Goal: Task Accomplishment & Management: Complete application form

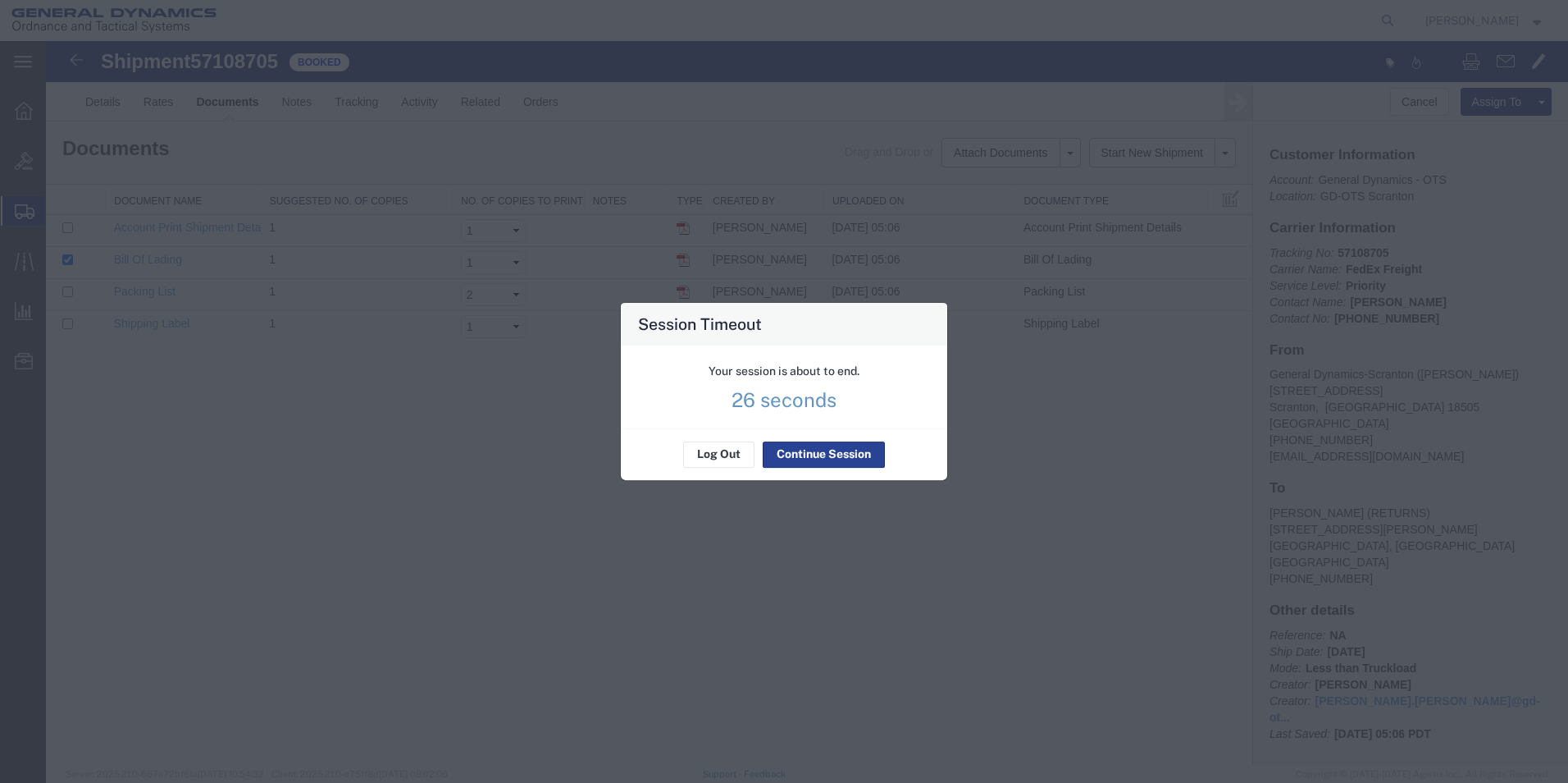
click at [831, 455] on button "Continue Session" at bounding box center [824, 454] width 122 height 26
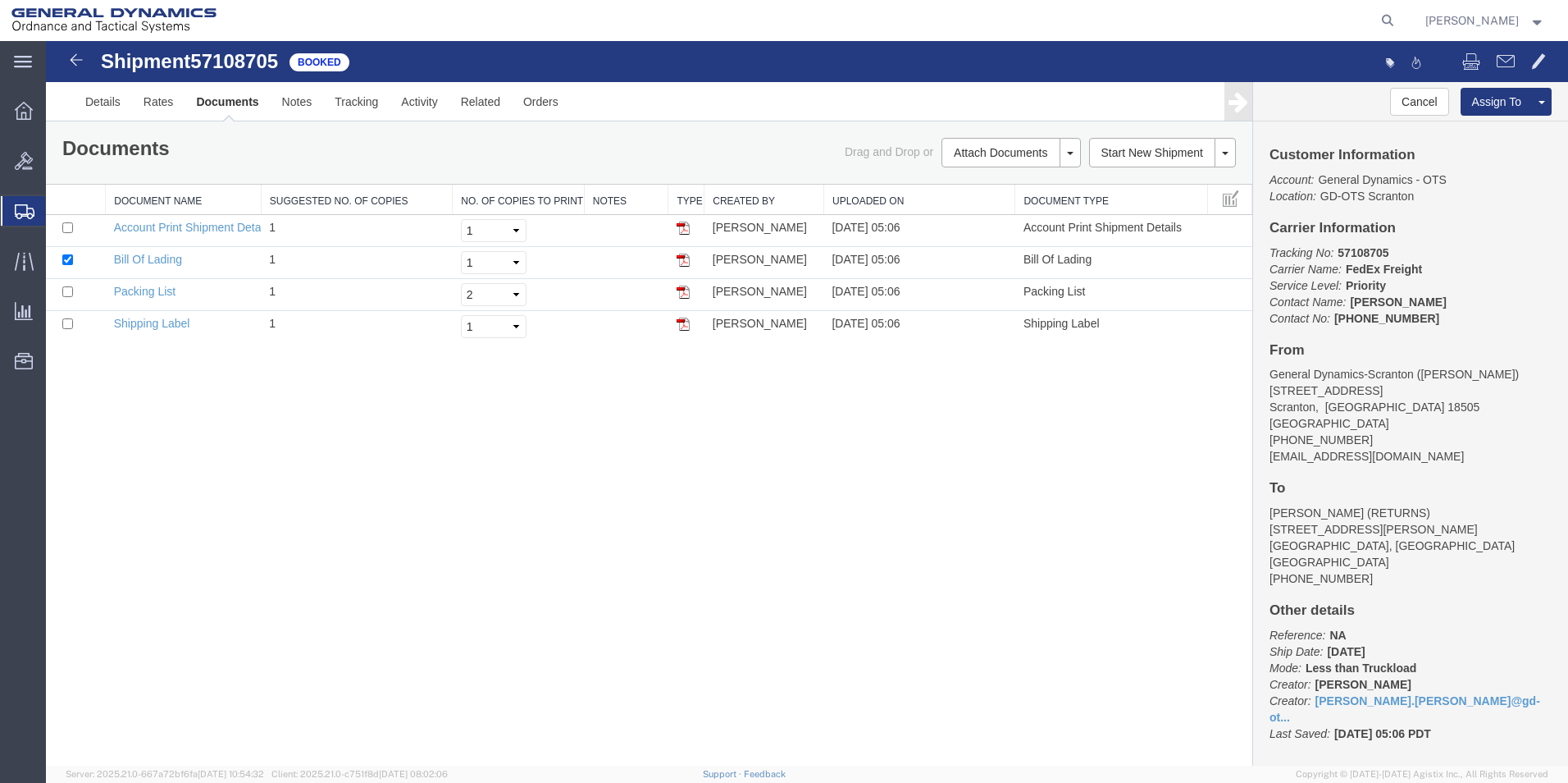
click at [715, 573] on div "Shipment 57108705 4 of 4 Booked Details Rates Documents Notes Tracking Activity…" at bounding box center [807, 403] width 1522 height 725
click at [0, 0] on span "Create Shipment" at bounding box center [0, 0] width 0 height 0
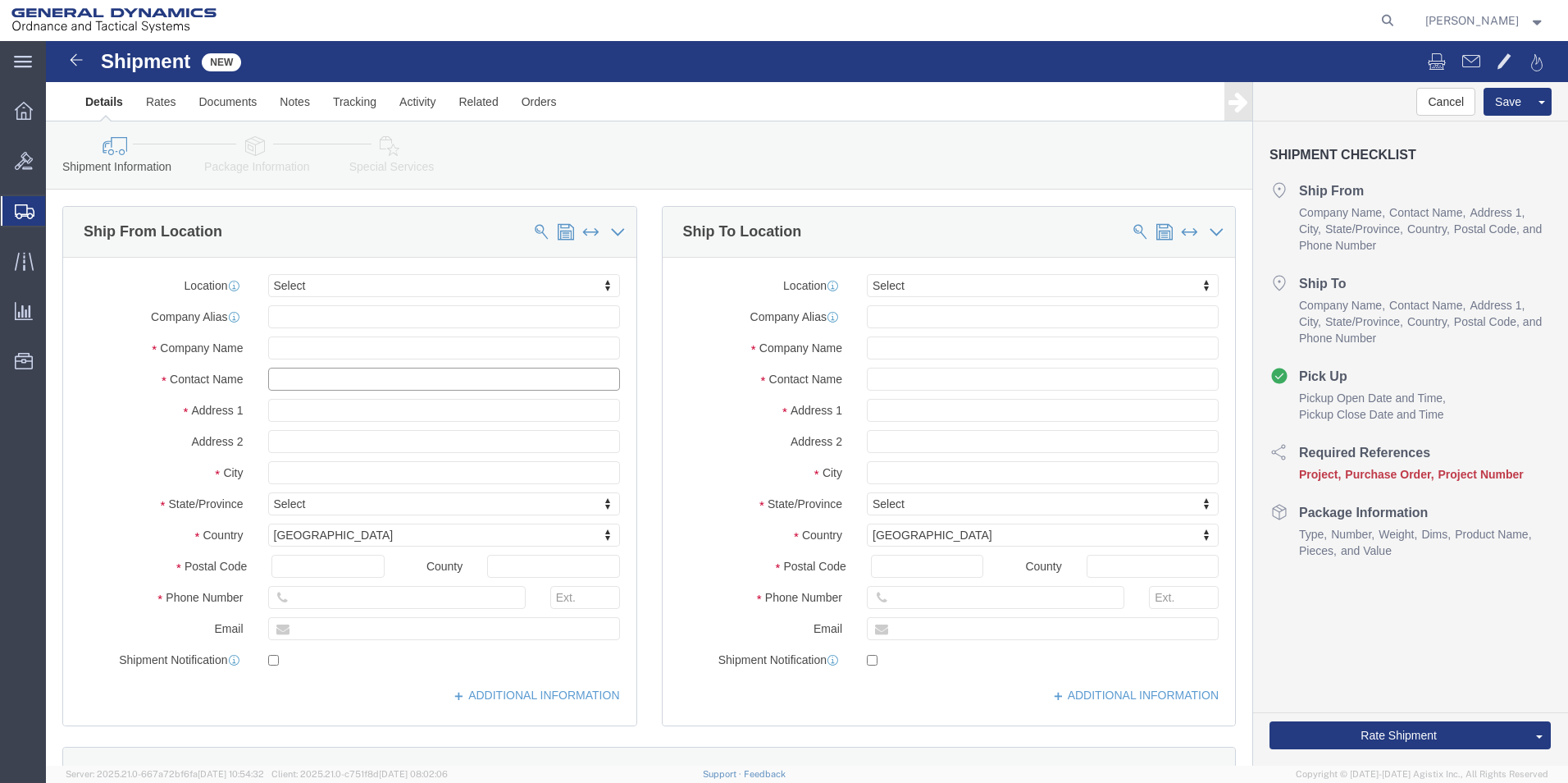
click input "text"
type input "[PERSON_NAME]"
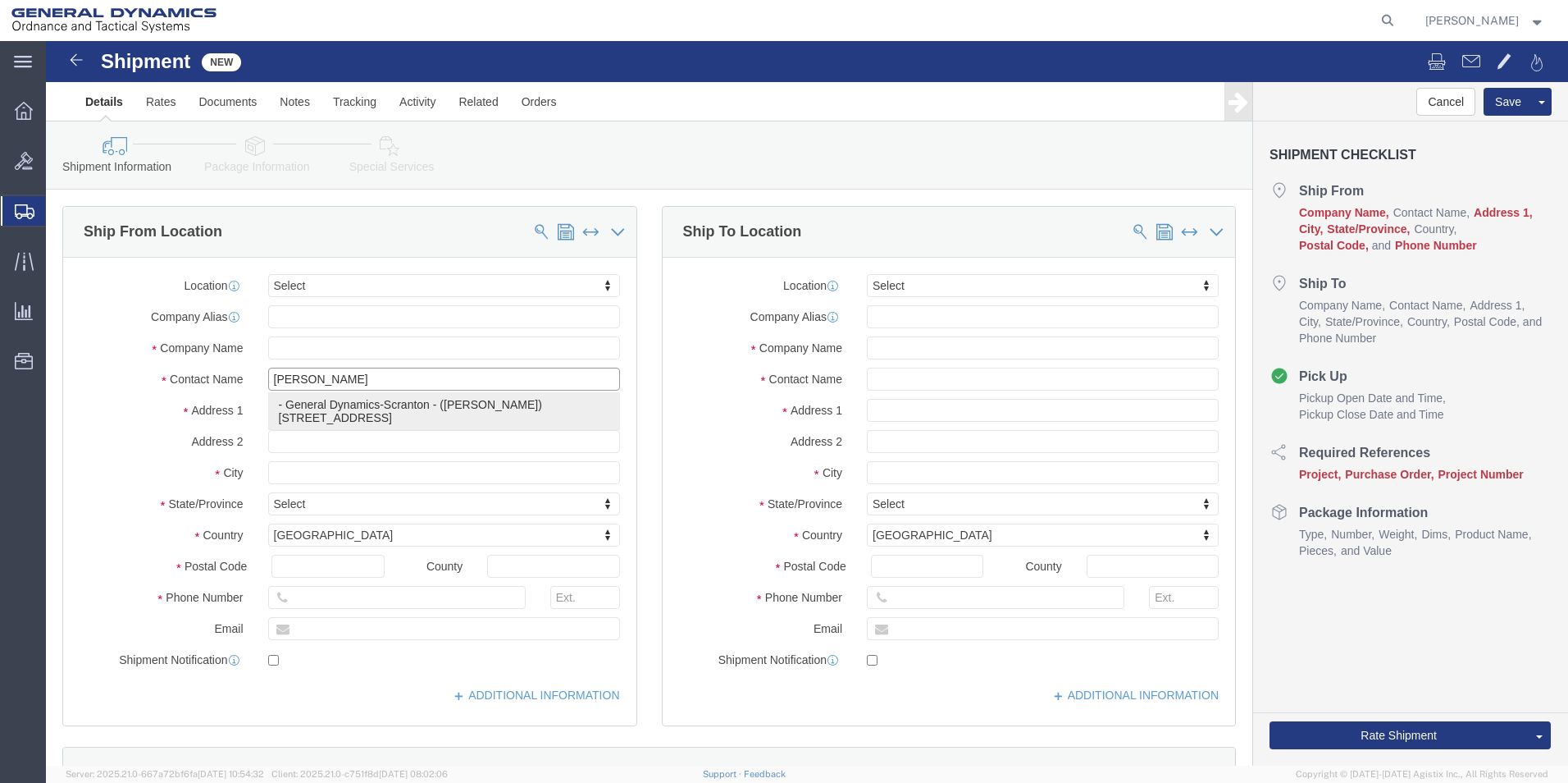
click p "- General Dynamics-Scranton - ([PERSON_NAME]) [STREET_ADDRESS][PERSON_NAME]"
type input "[STREET_ADDRESS]"
type input "18505"
type input "[PHONE_NUMBER]"
type input "[PERSON_NAME][EMAIL_ADDRESS][PERSON_NAME][DOMAIN_NAME]"
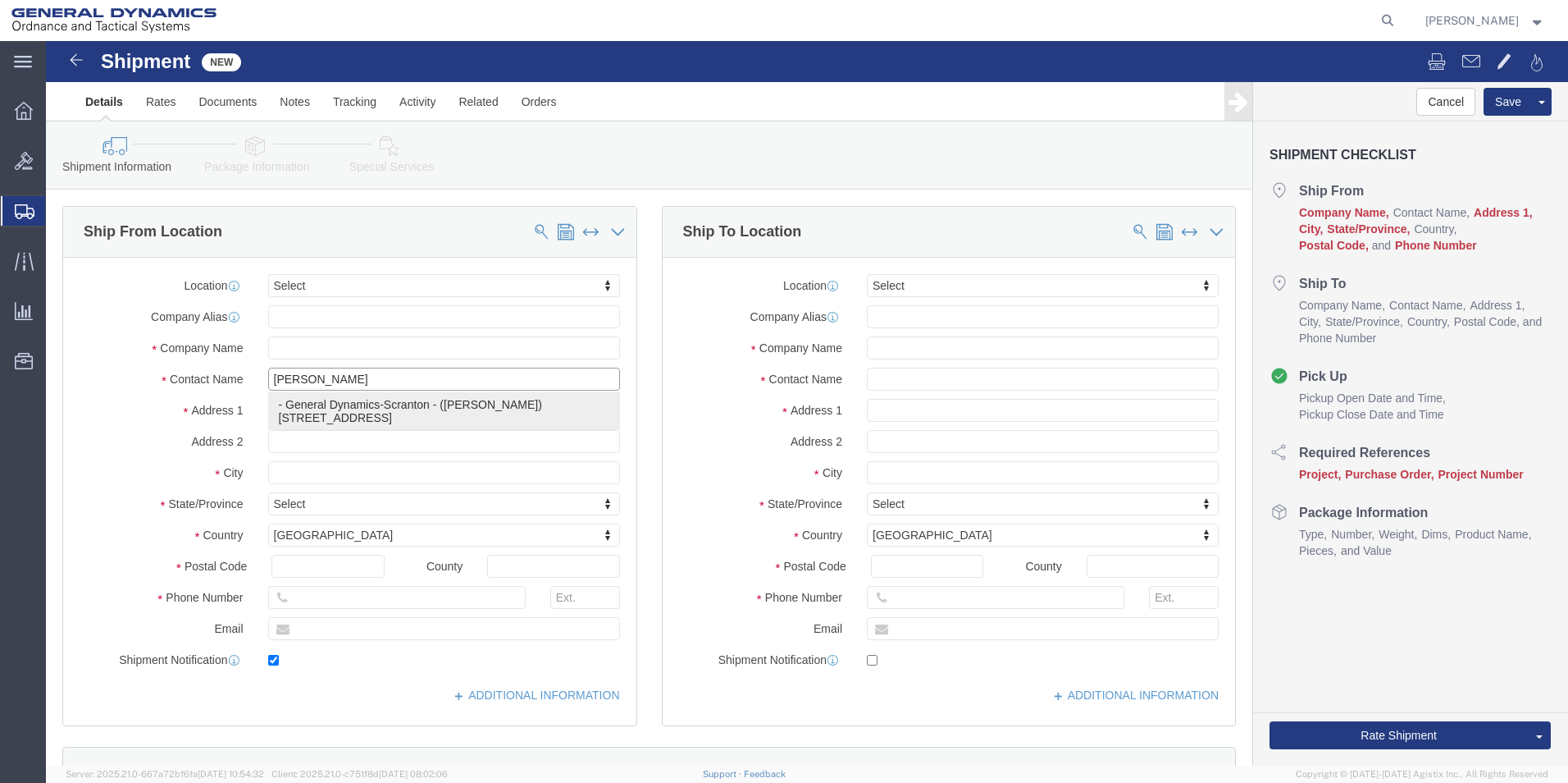
checkbox input "true"
type input "General Dynamics-Scranton"
type input "[PERSON_NAME]"
type input "Scranton"
select select "PA"
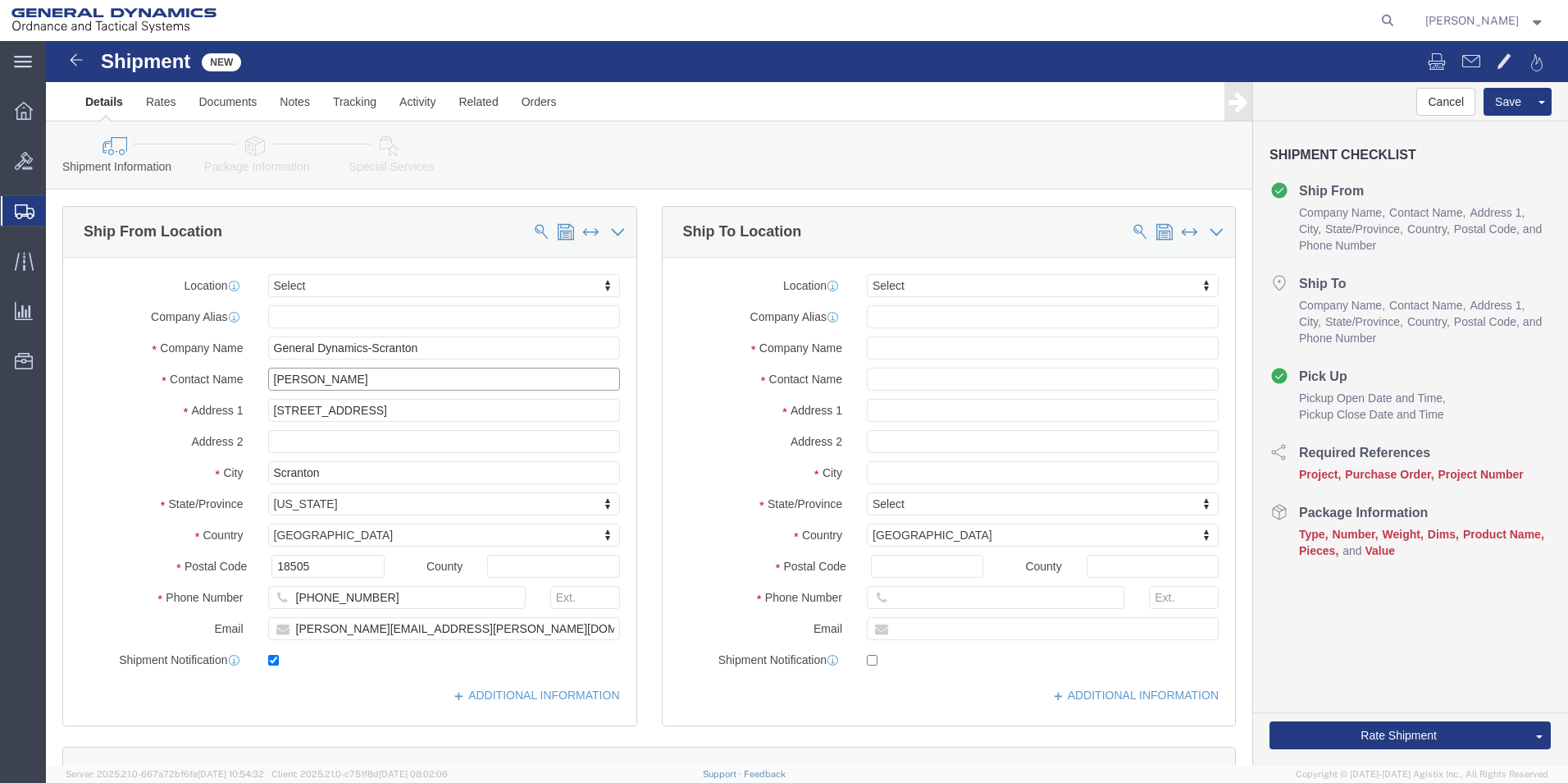
type input "[PERSON_NAME]"
click input "text"
type input "westmo"
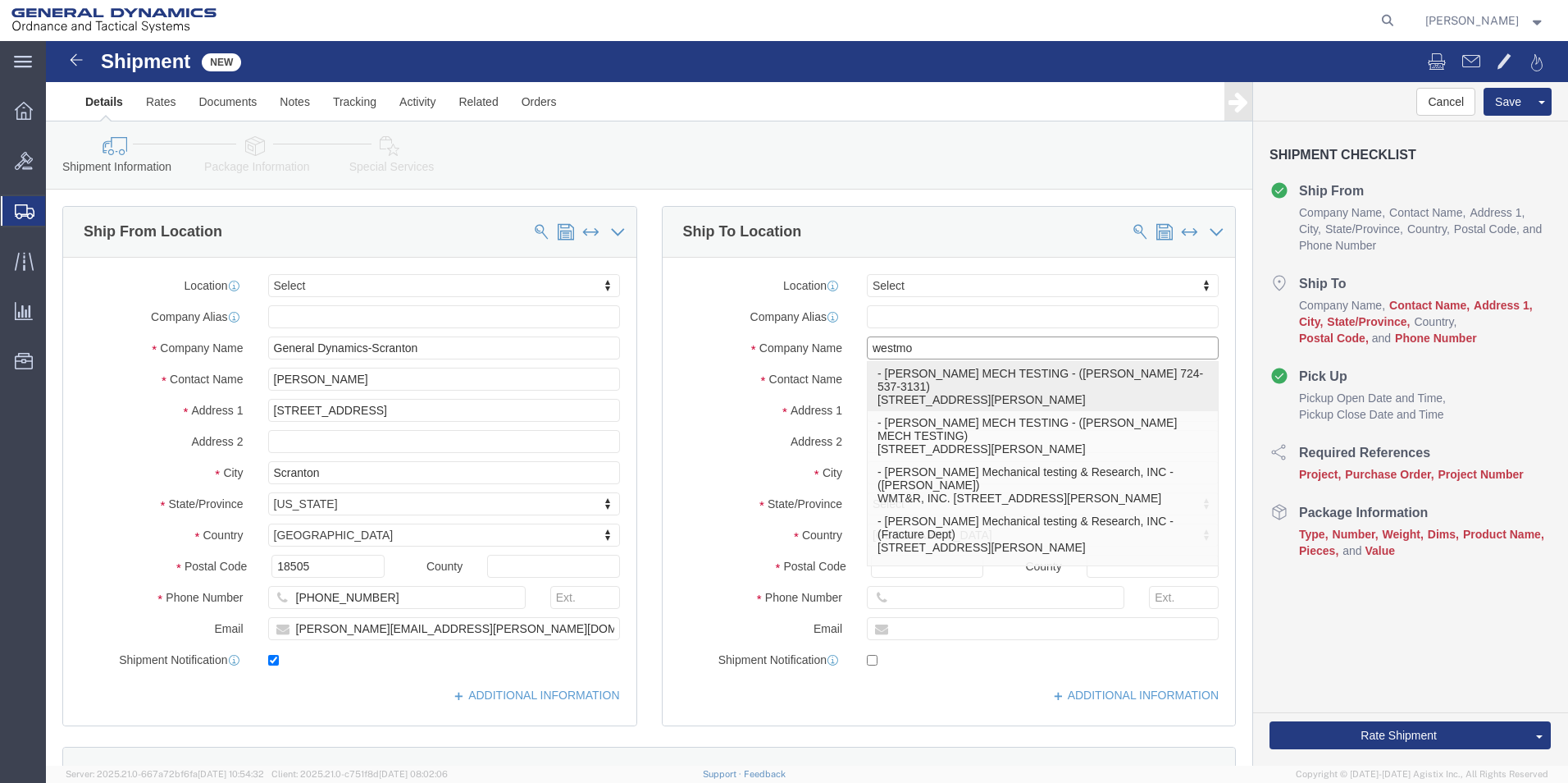
scroll to position [82, 0]
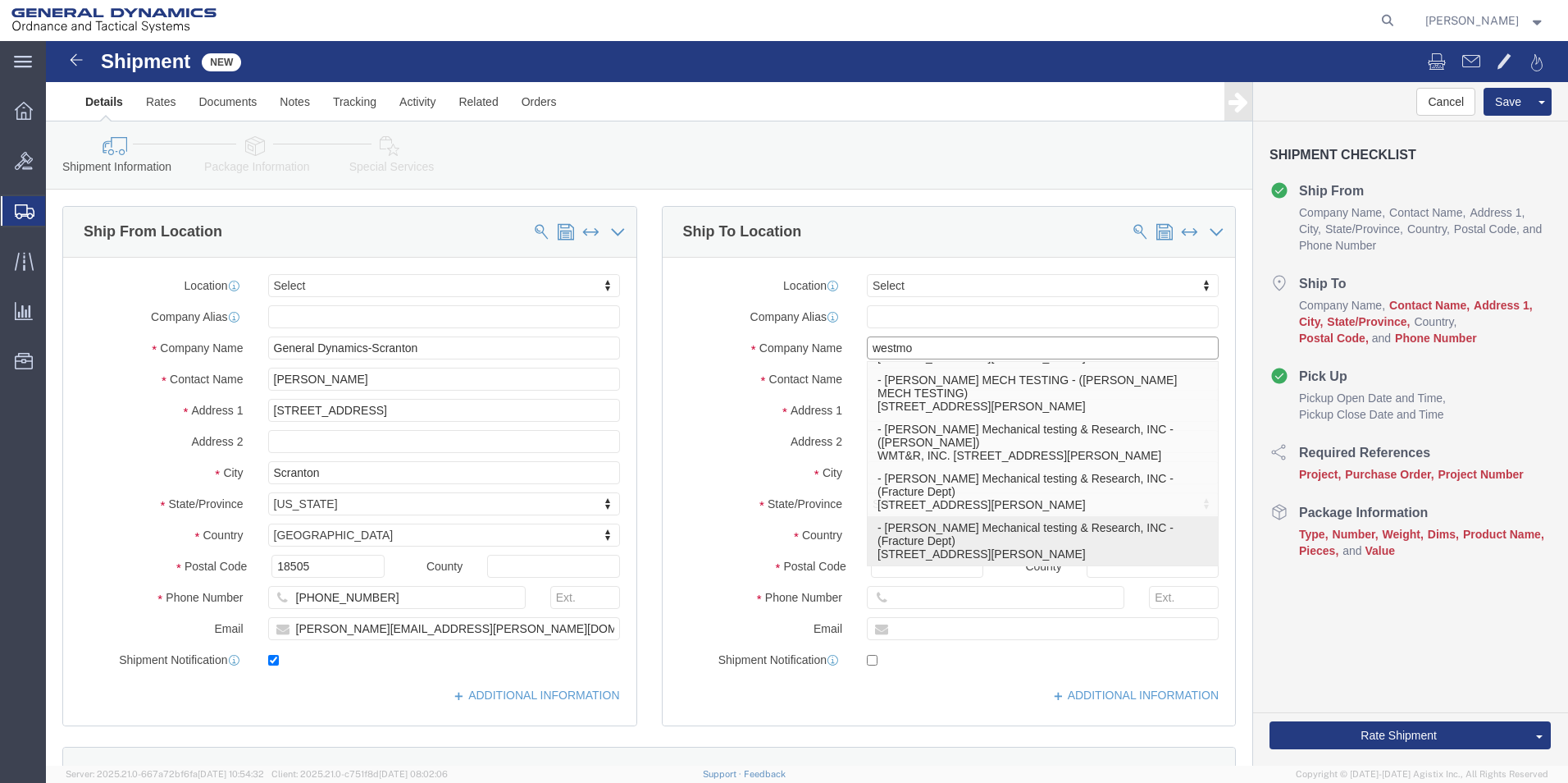
click p "- [PERSON_NAME] Mechanical testing & Research, INC - (Fracture Dept) [STREET_AD…"
type input "[STREET_ADDRESS][PERSON_NAME]"
type input "15696"
type input "[PERSON_NAME] Mechanical testing & Research, INC"
type input "Fracture Dept"
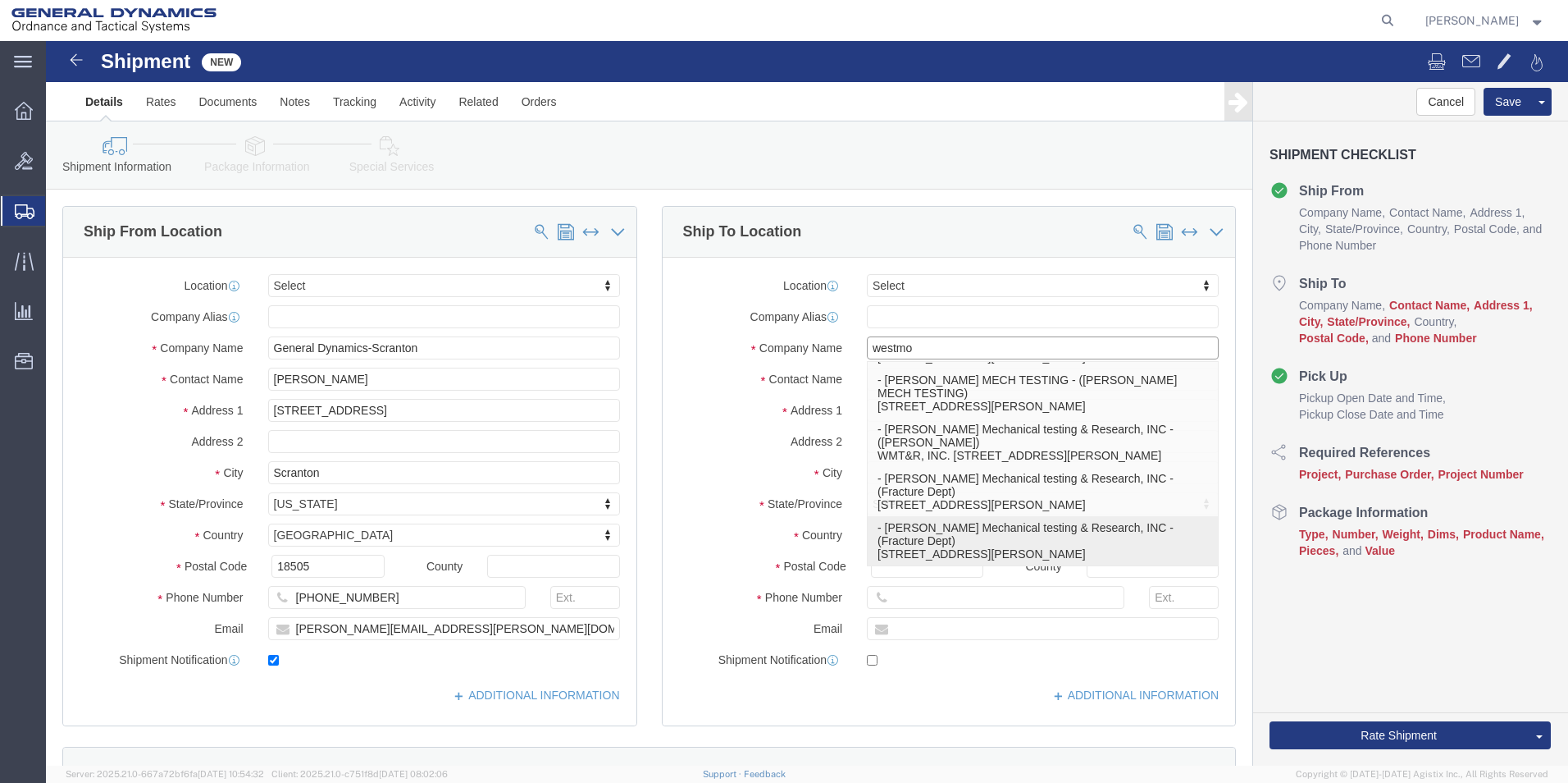
type input "YOUNGSTOWN"
select select "PA"
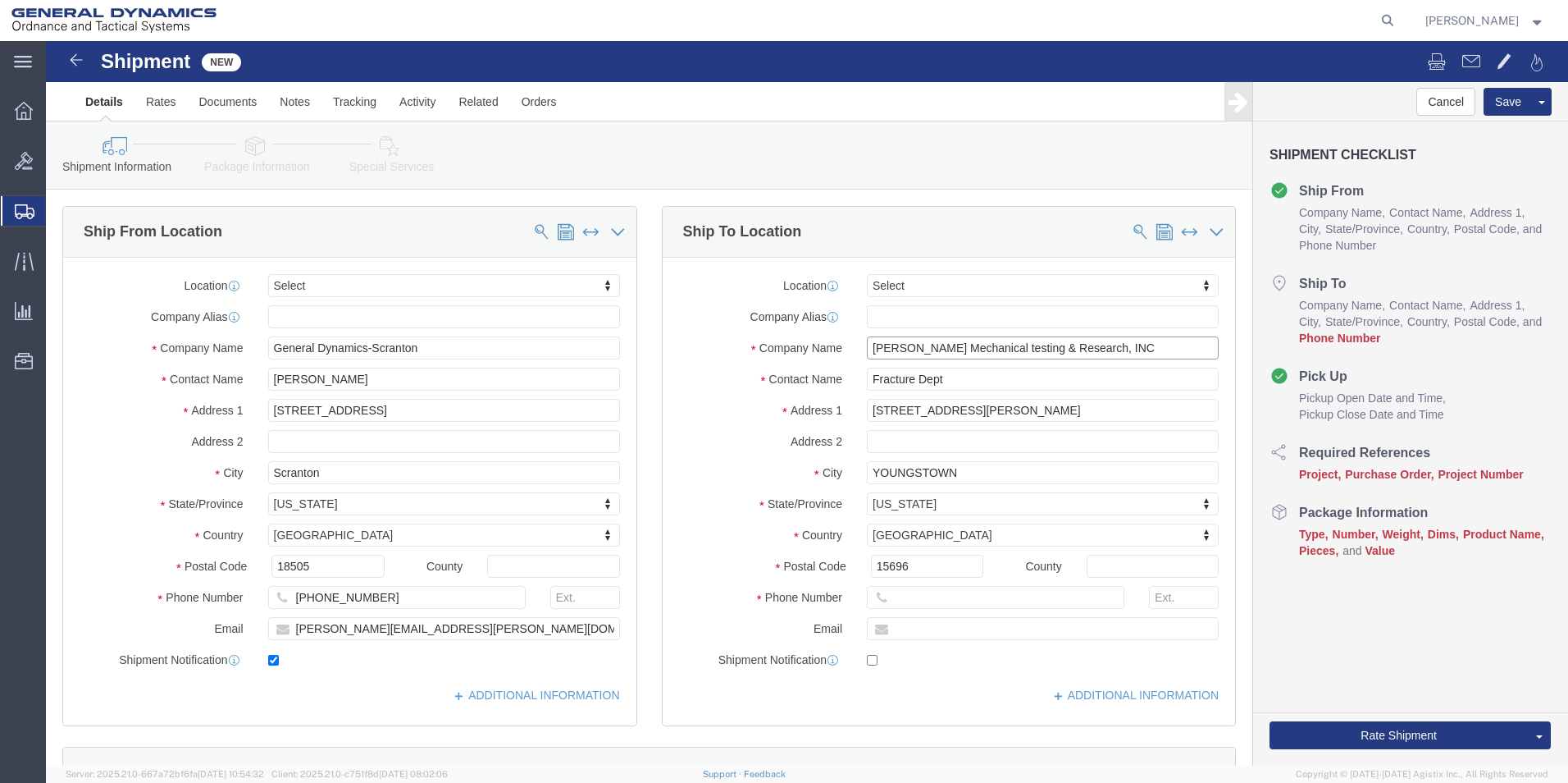
type input "[PERSON_NAME] Mechanical testing & Research, INC"
click input "text"
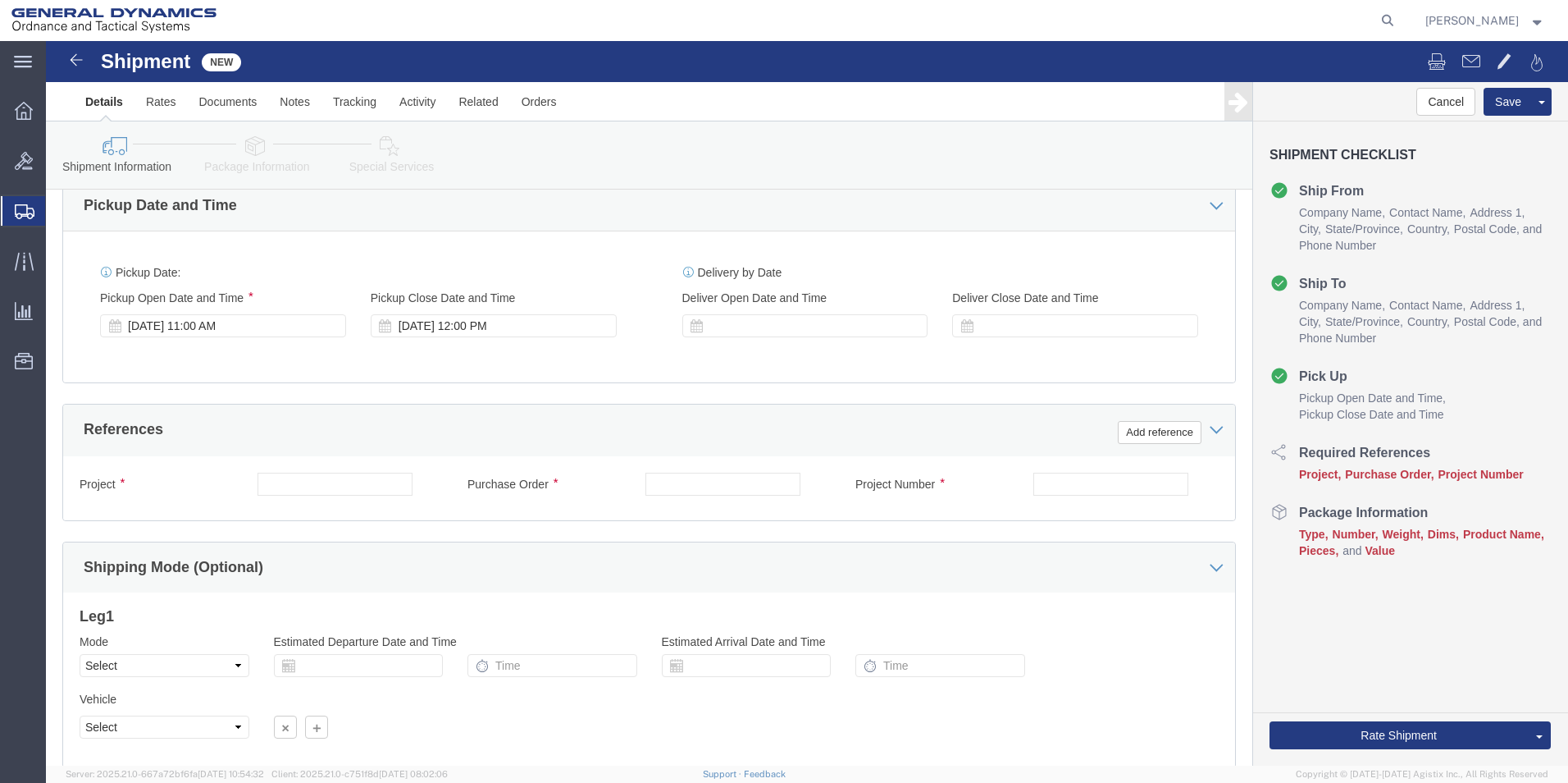
scroll to position [575, 0]
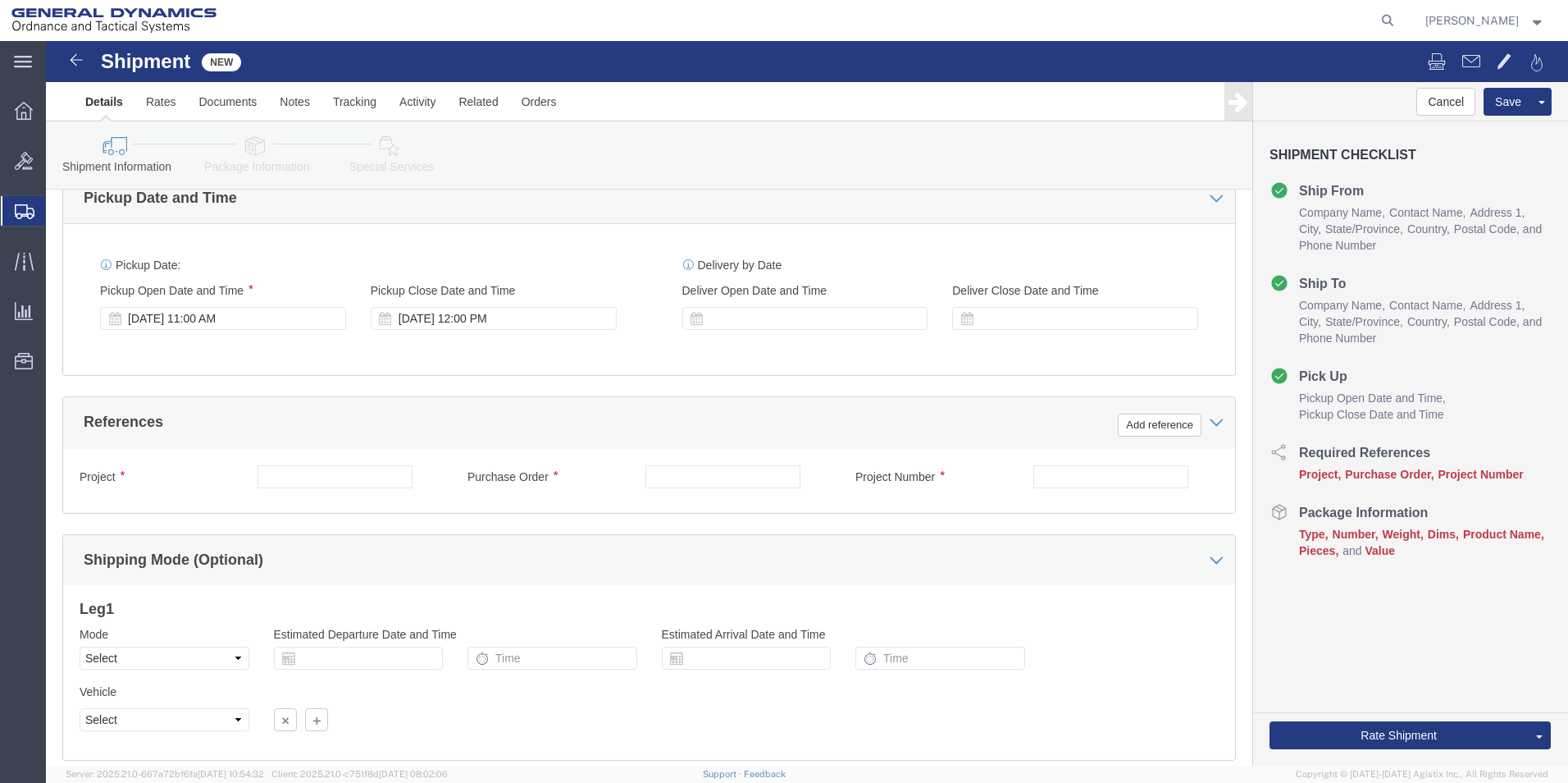
type input "[PHONE_NUMBER]"
click input "text"
type input "n/a"
click input "text"
type input "n/a"
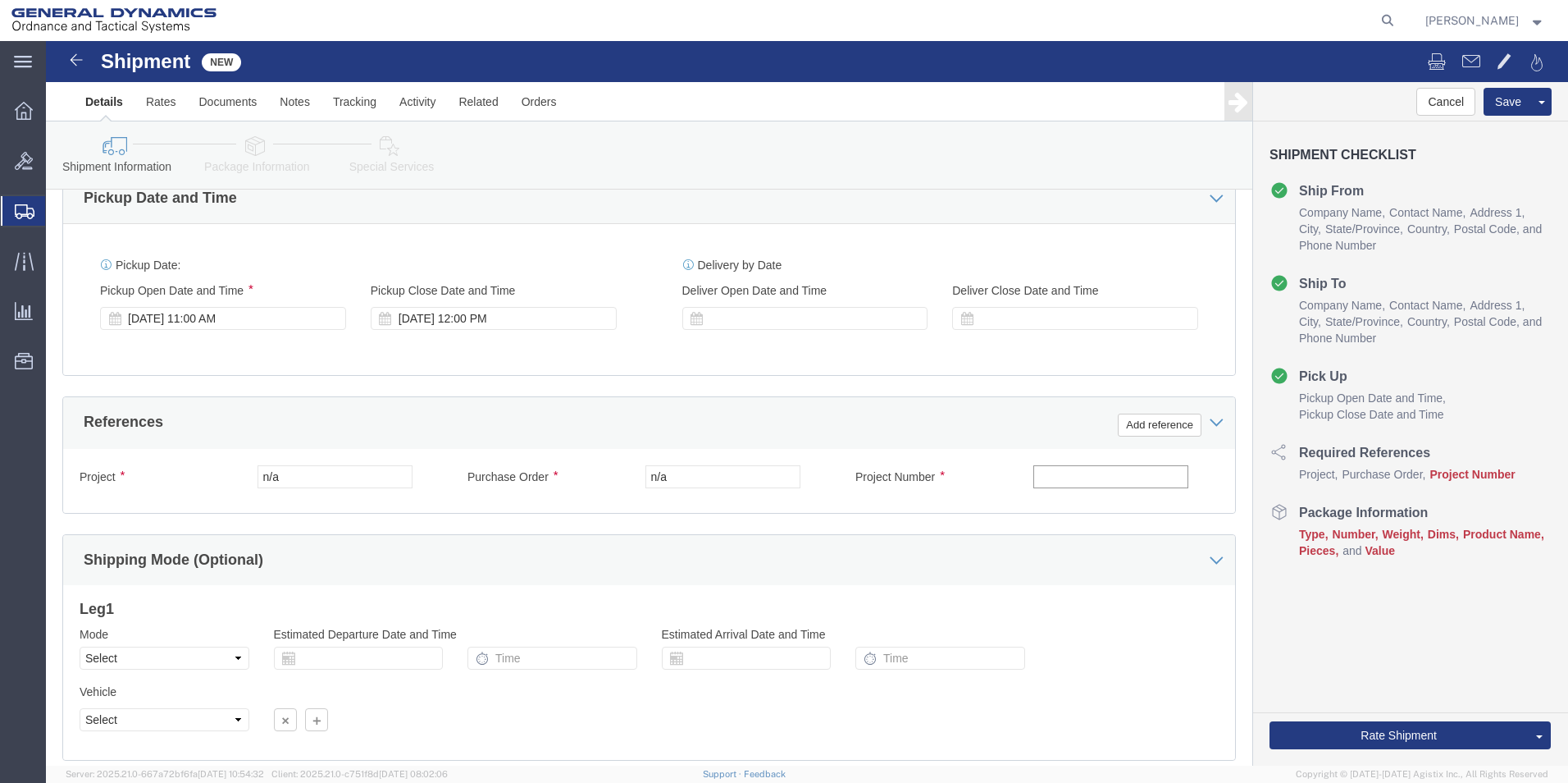
click input "text"
type input "n/a"
click icon
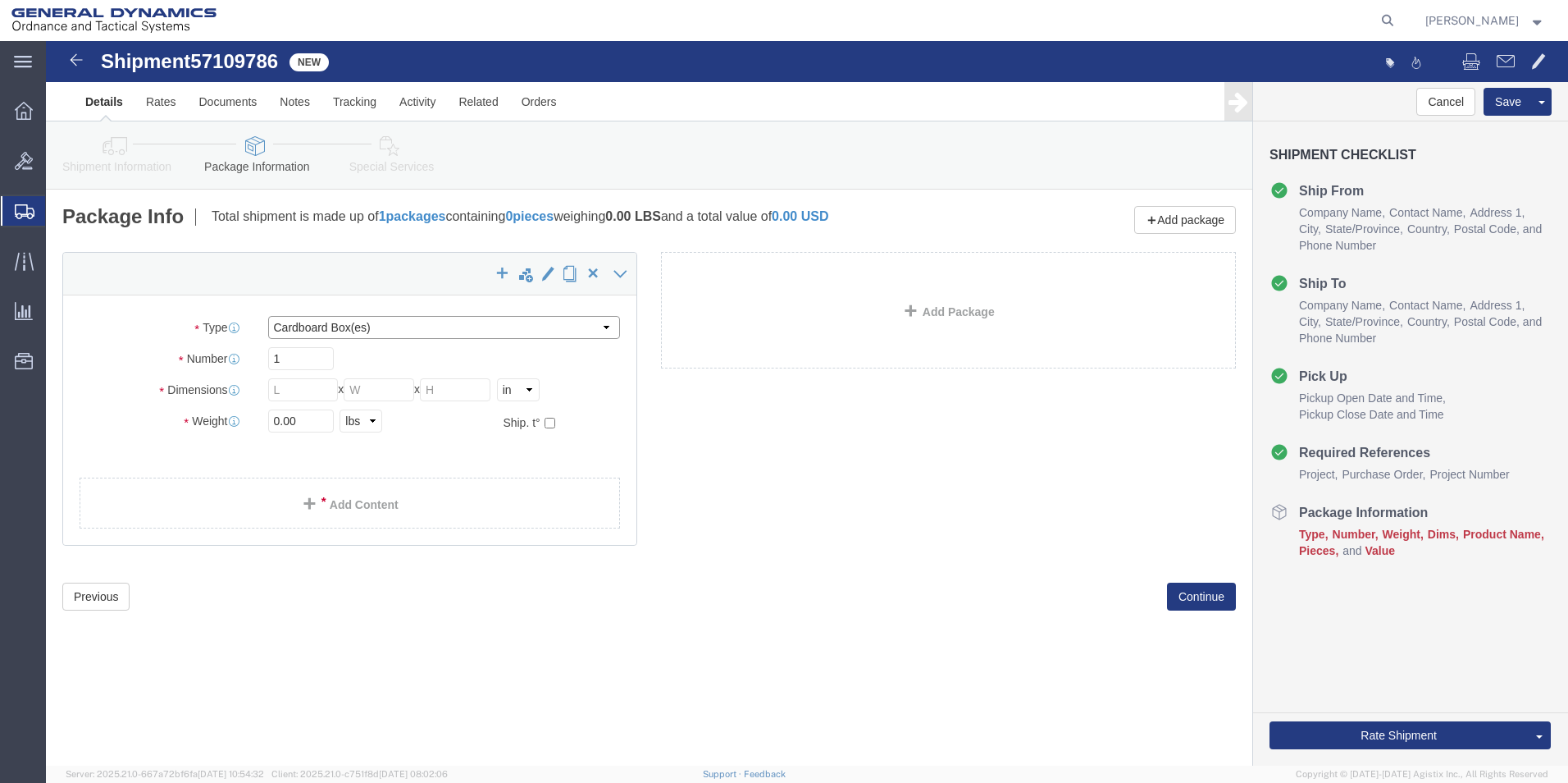
click select "Select Bale(s) Basket(s) Bolt(s) Bottle(s) Buckets Bulk Bundle(s) Can(s) Cardbo…"
select select "PSNS"
click select "Select Bale(s) Basket(s) Bolt(s) Bottle(s) Buckets Bulk Bundle(s) Can(s) Cardbo…"
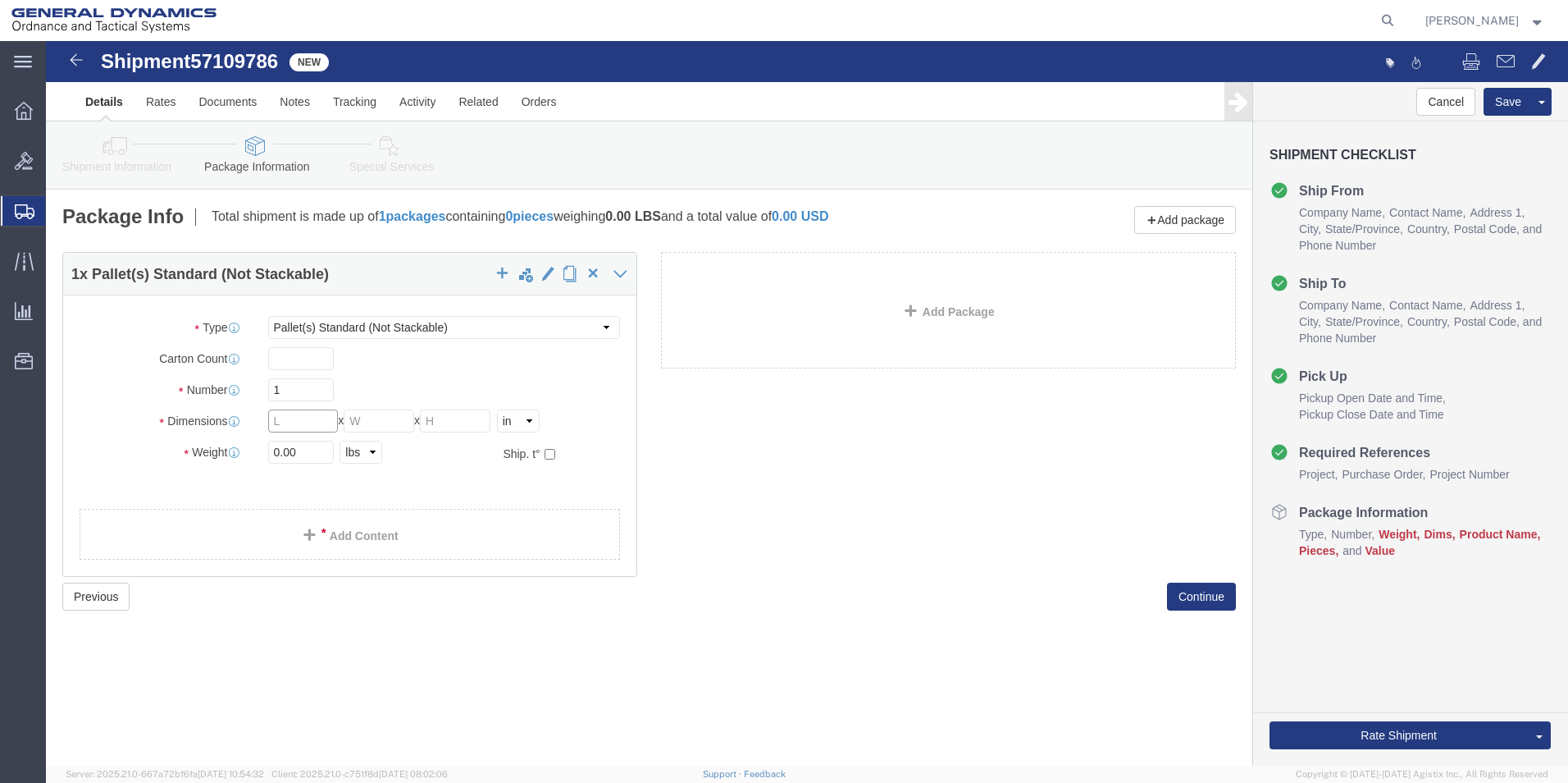
click input "text"
type input "24"
drag, startPoint x: 272, startPoint y: 415, endPoint x: 190, endPoint y: 422, distance: 82.3
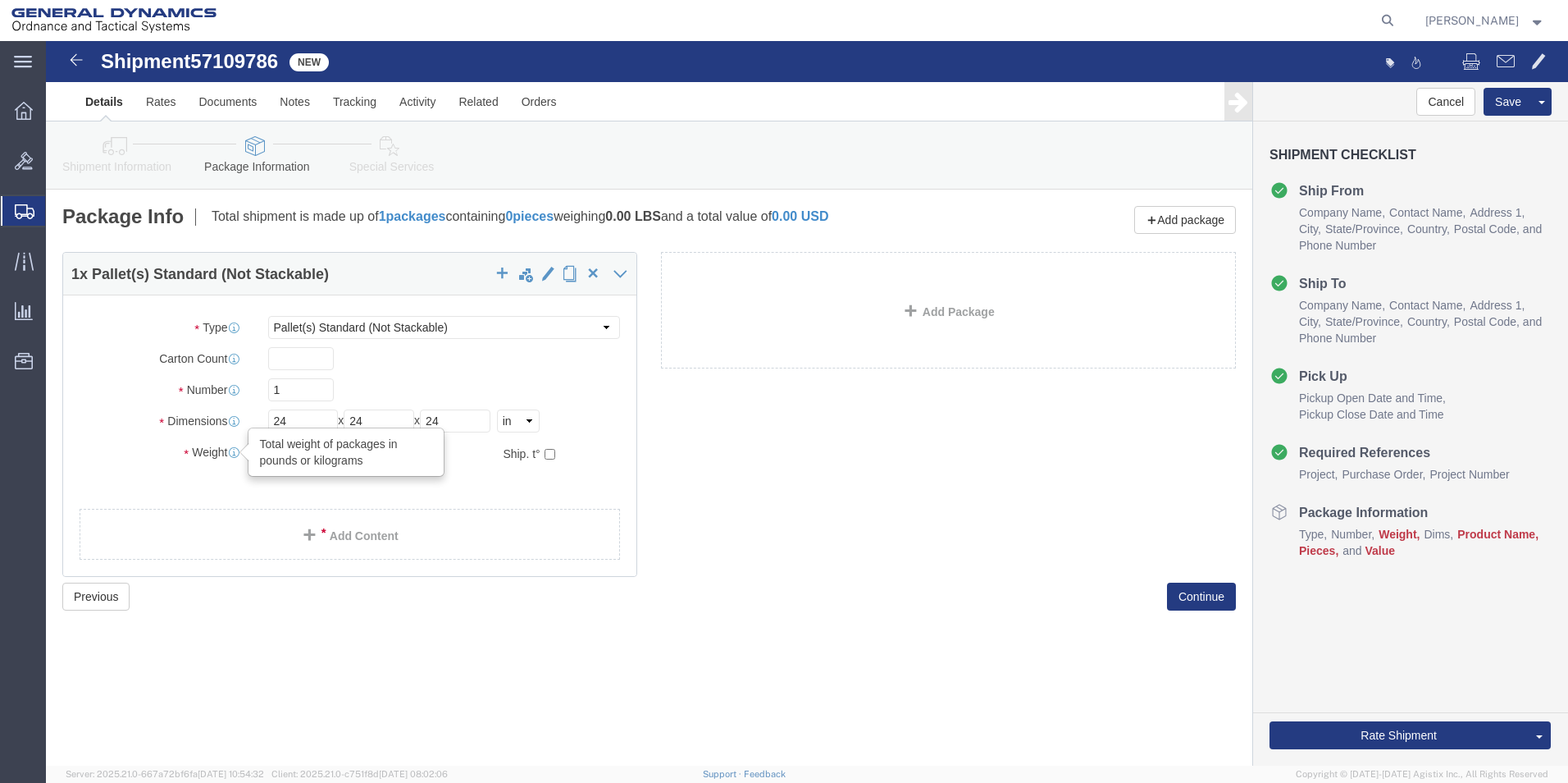
click div "Weight Total weight of packages in pounds or kilograms 0.00 Select kgs lbs Ship…"
type input "109"
click link "Add Content"
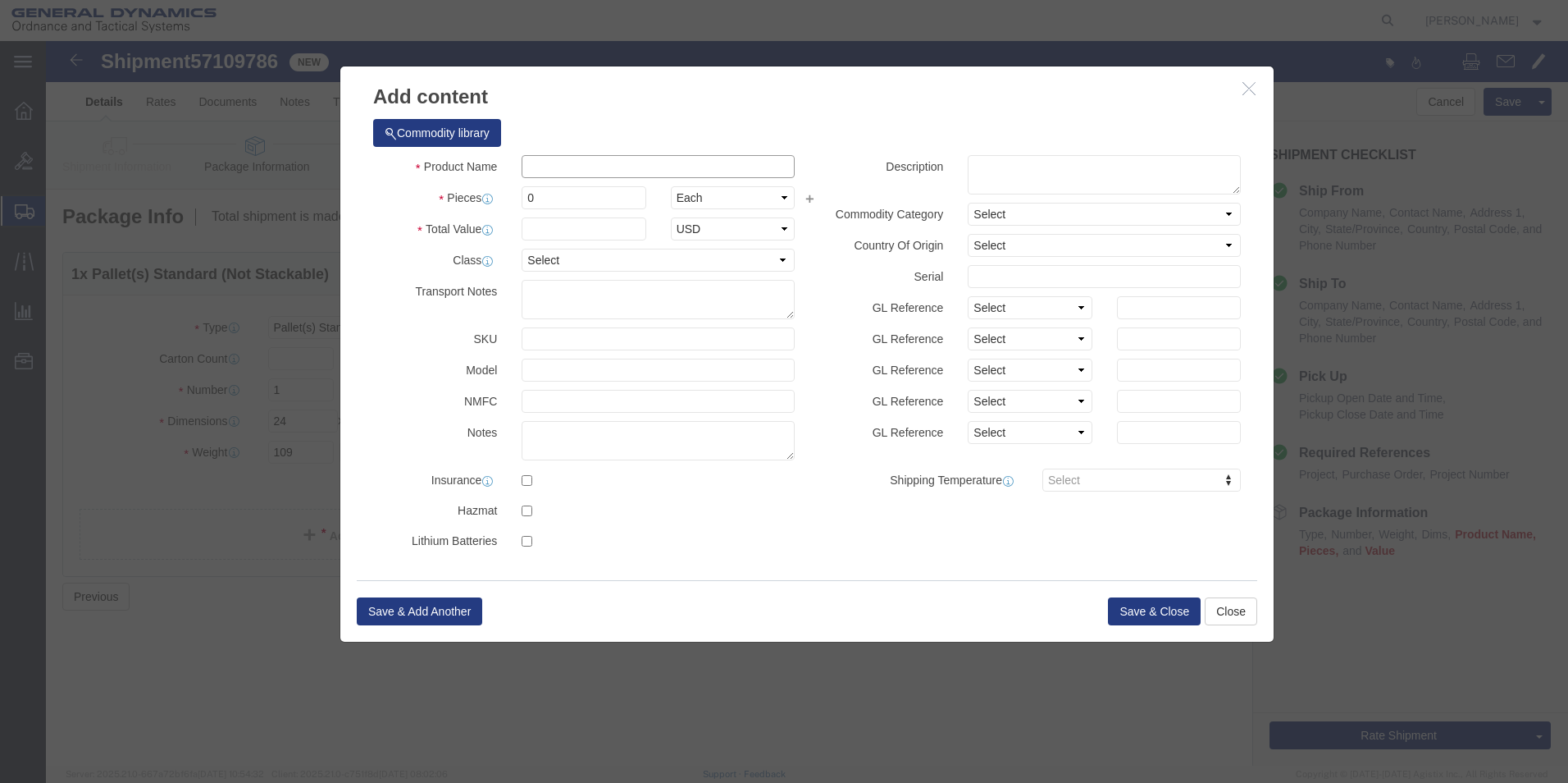
click input "text"
paste input "Holcroft-1 qualification fracture toughness re-heat testing"
type input "Holcroft-1 qualification fracture toughness re-heat testing"
click textarea
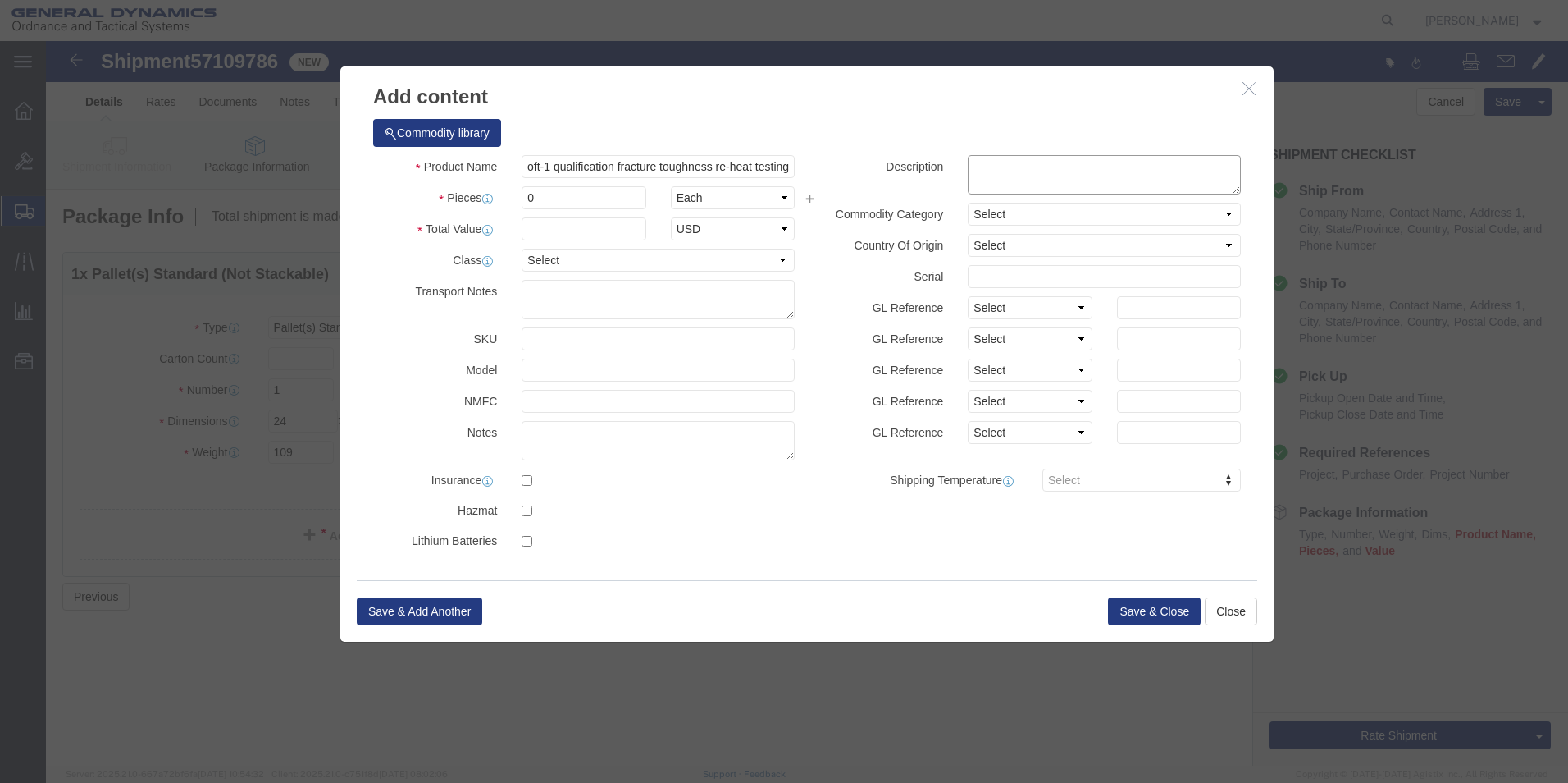
scroll to position [0, 0]
paste textarea "Holcroft-1 qualification fracture toughness re-heat testing"
click textarea "Holcroft-1 qualification fracture toughness re-heat testing"
paste textarea "M509-5 HB 357"
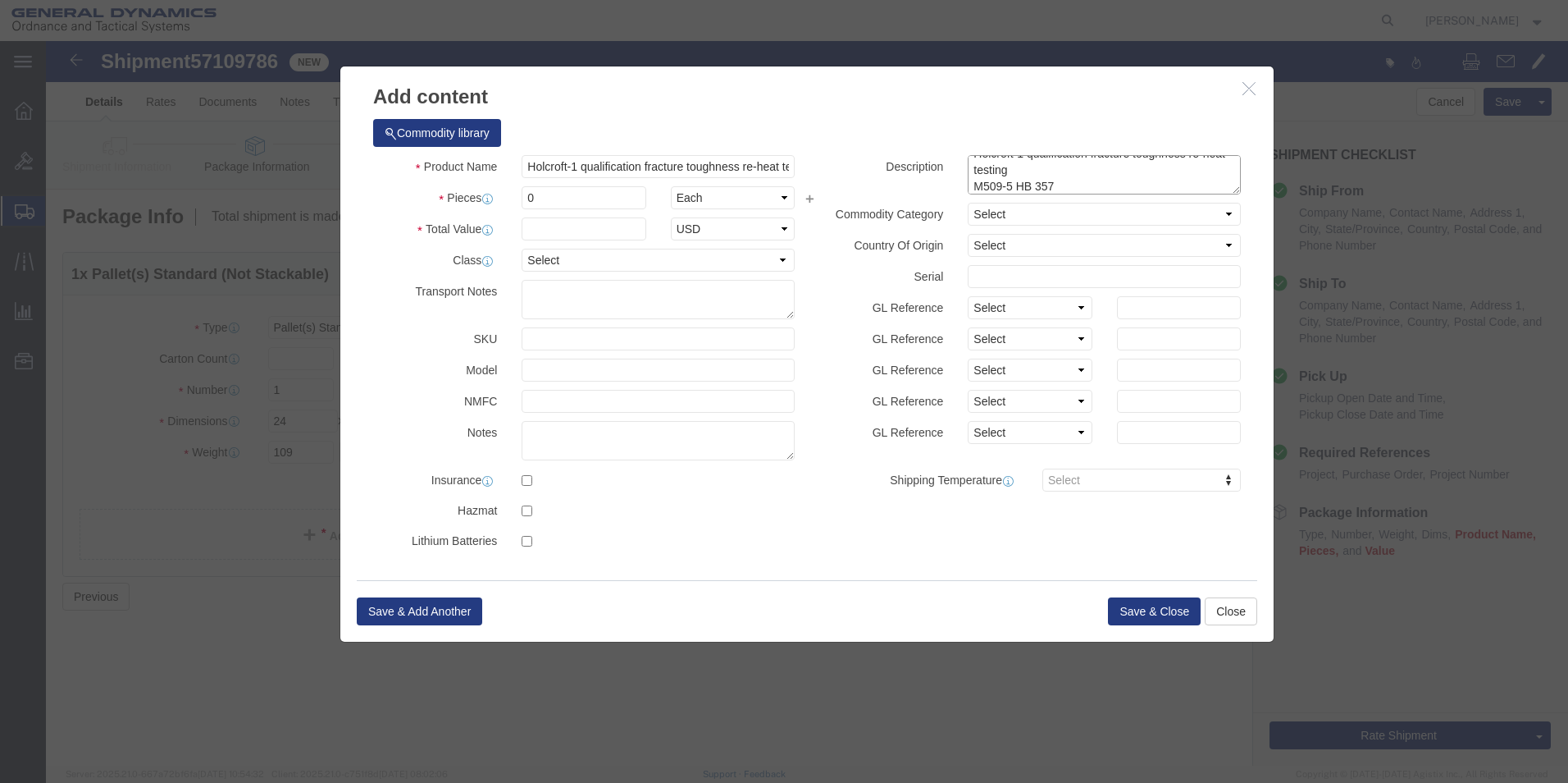
scroll to position [30, 0]
type textarea "Holcroft-1 qualification fracture toughness re-heat testing M509-5 HB 357"
drag, startPoint x: 491, startPoint y: 154, endPoint x: 476, endPoint y: 154, distance: 15.0
click input "0"
type input "1"
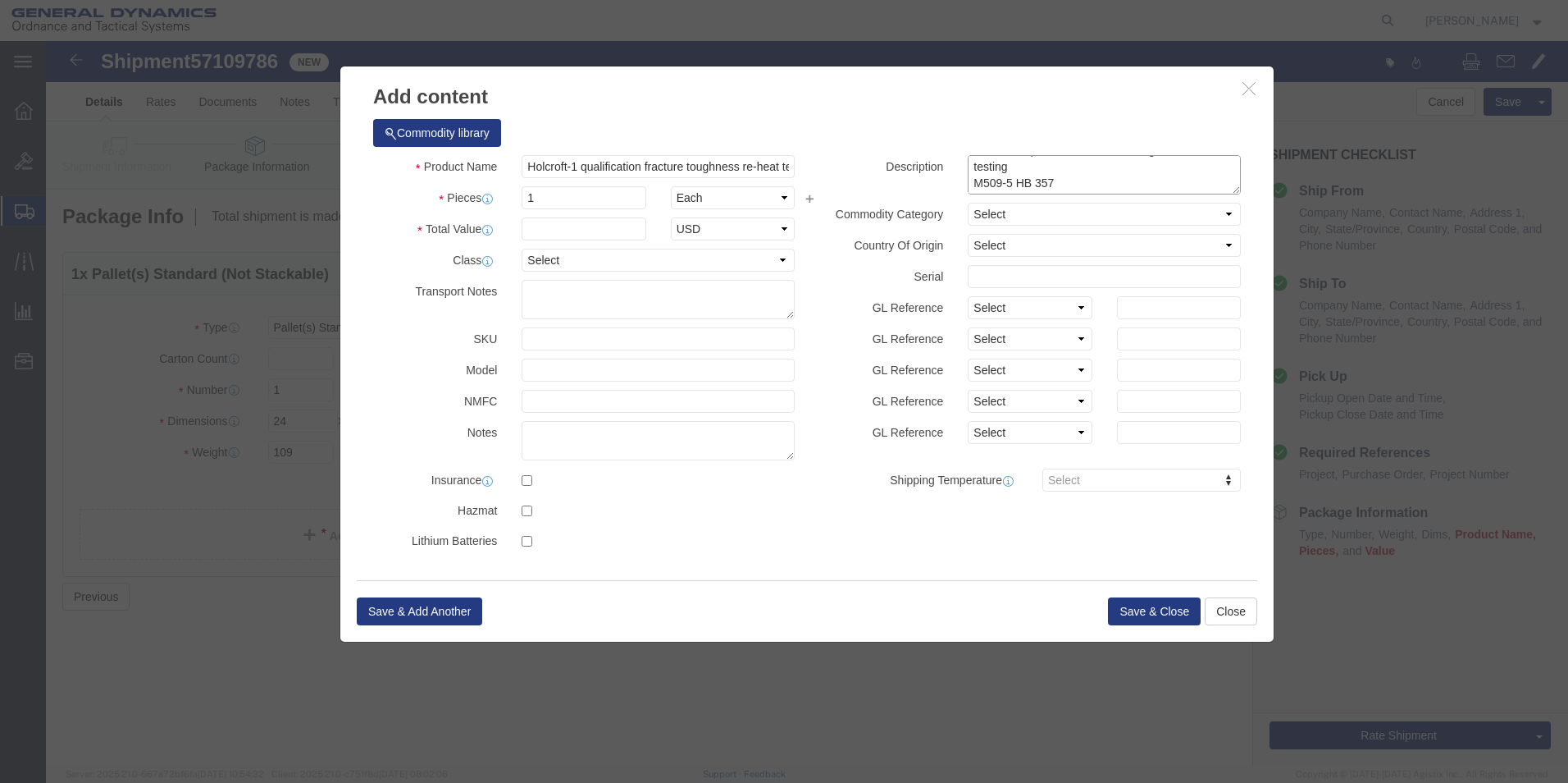
click textarea "Holcroft-1 qualification fracture toughness re-heat testing M509-5 HB 357"
paste textarea "PO# 123251"
type textarea "Holcroft-1 qualification fracture toughness re-heat testing M509-5 HB 357 PO# 1…"
click input "text"
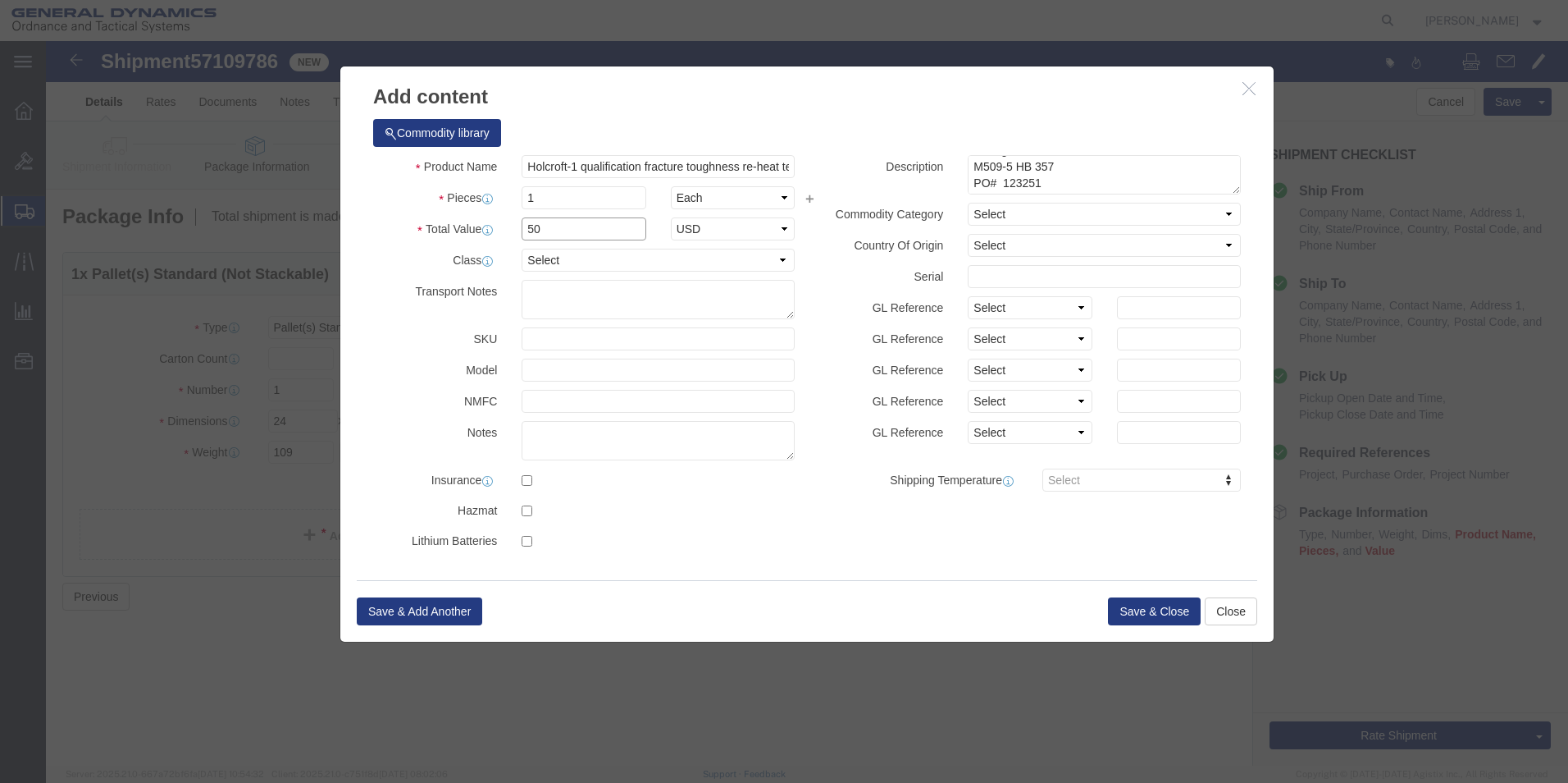
type input "5"
type input "1000"
drag, startPoint x: 348, startPoint y: 306, endPoint x: 388, endPoint y: 277, distance: 49.4
click label "SKU"
click select "Select 50 55 60 65 70 85 92.5 100 125 175 250 300 400"
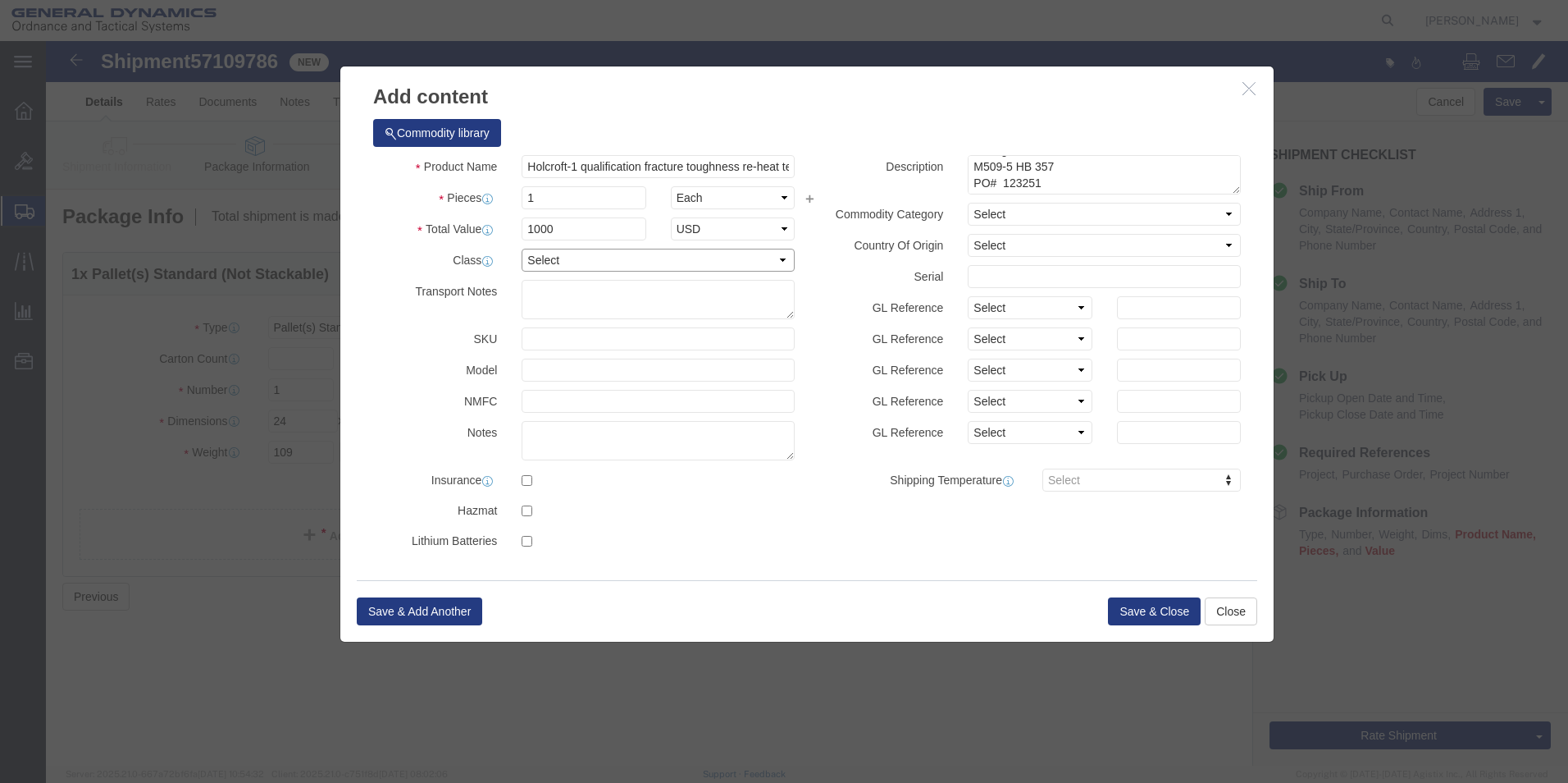
select select "70"
click select "Select 50 55 60 65 70 85 92.5 100 125 175 250 300 400"
click button "Save & Close"
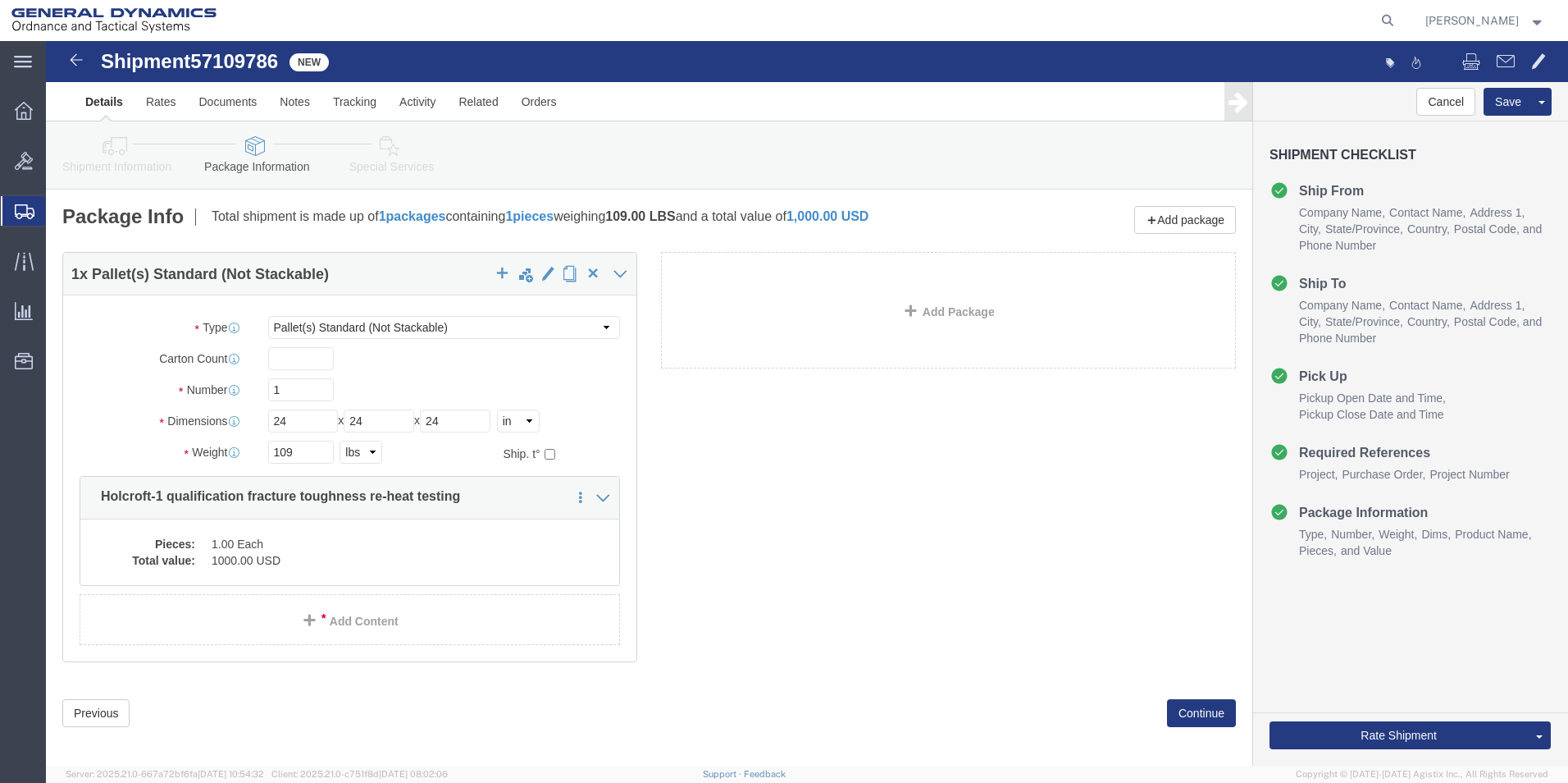
click link "Shipment Information"
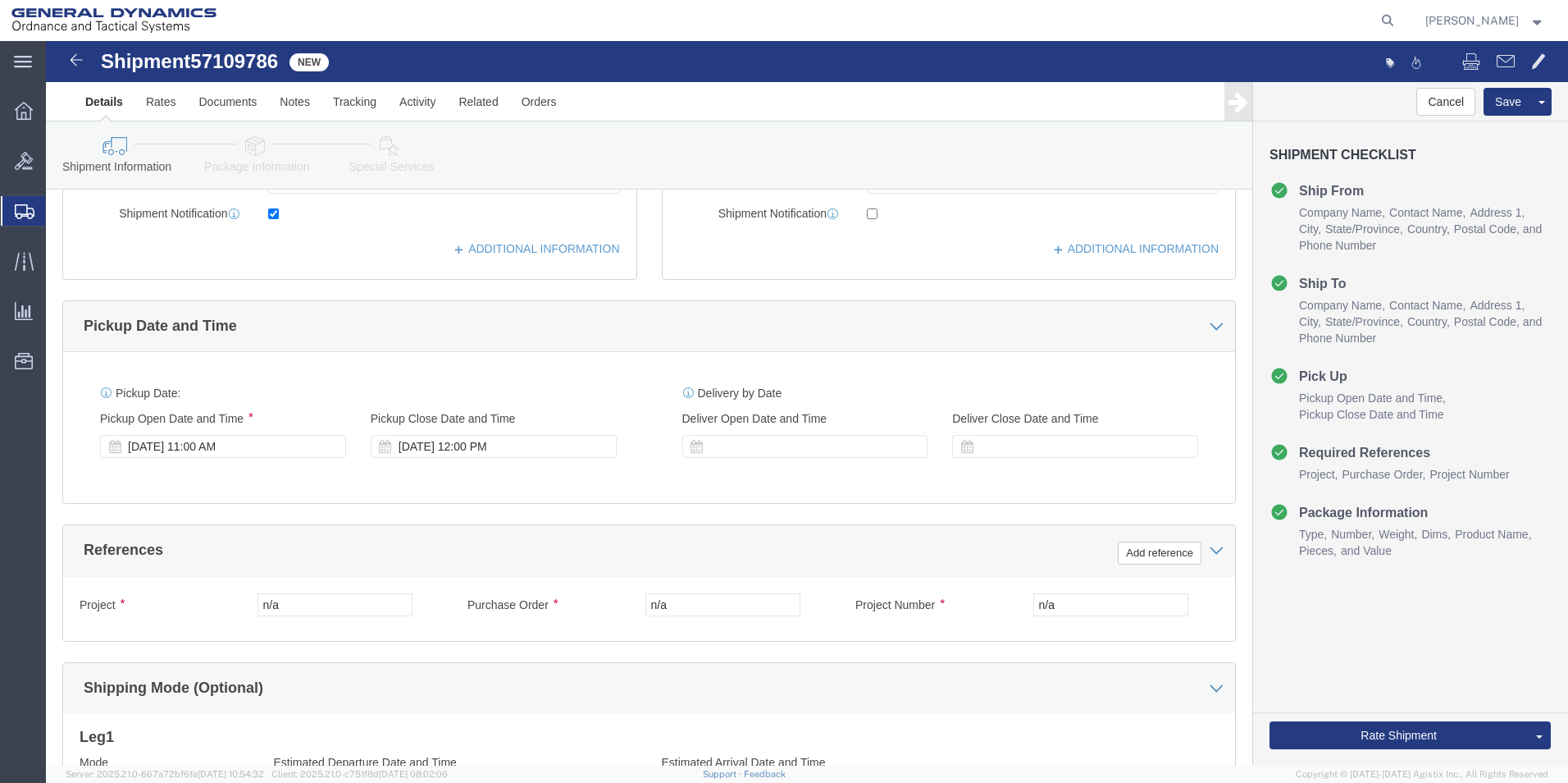
scroll to position [492, 0]
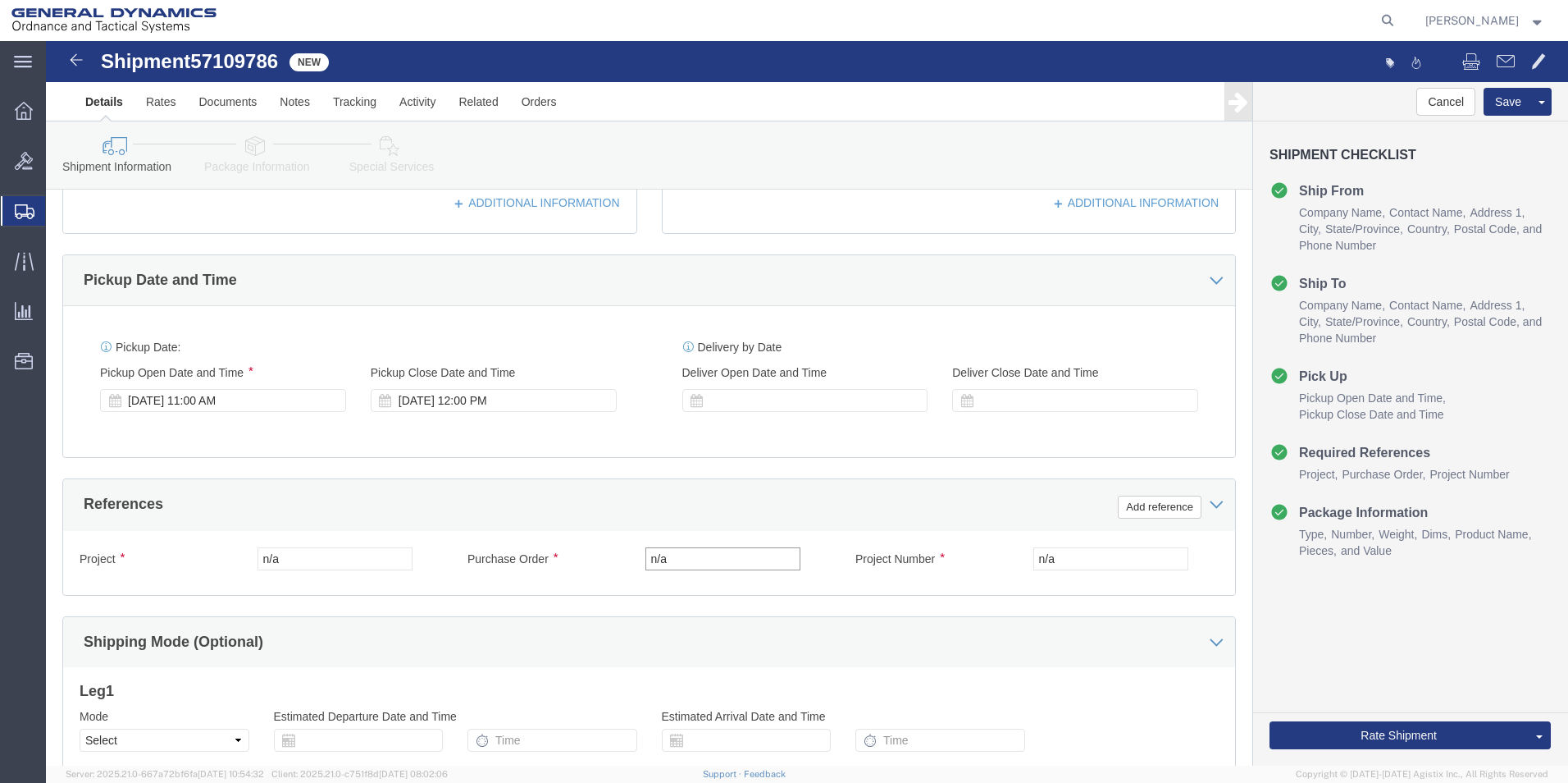
drag, startPoint x: 635, startPoint y: 516, endPoint x: 595, endPoint y: 519, distance: 40.1
click input "n/a"
type input "123251"
click icon
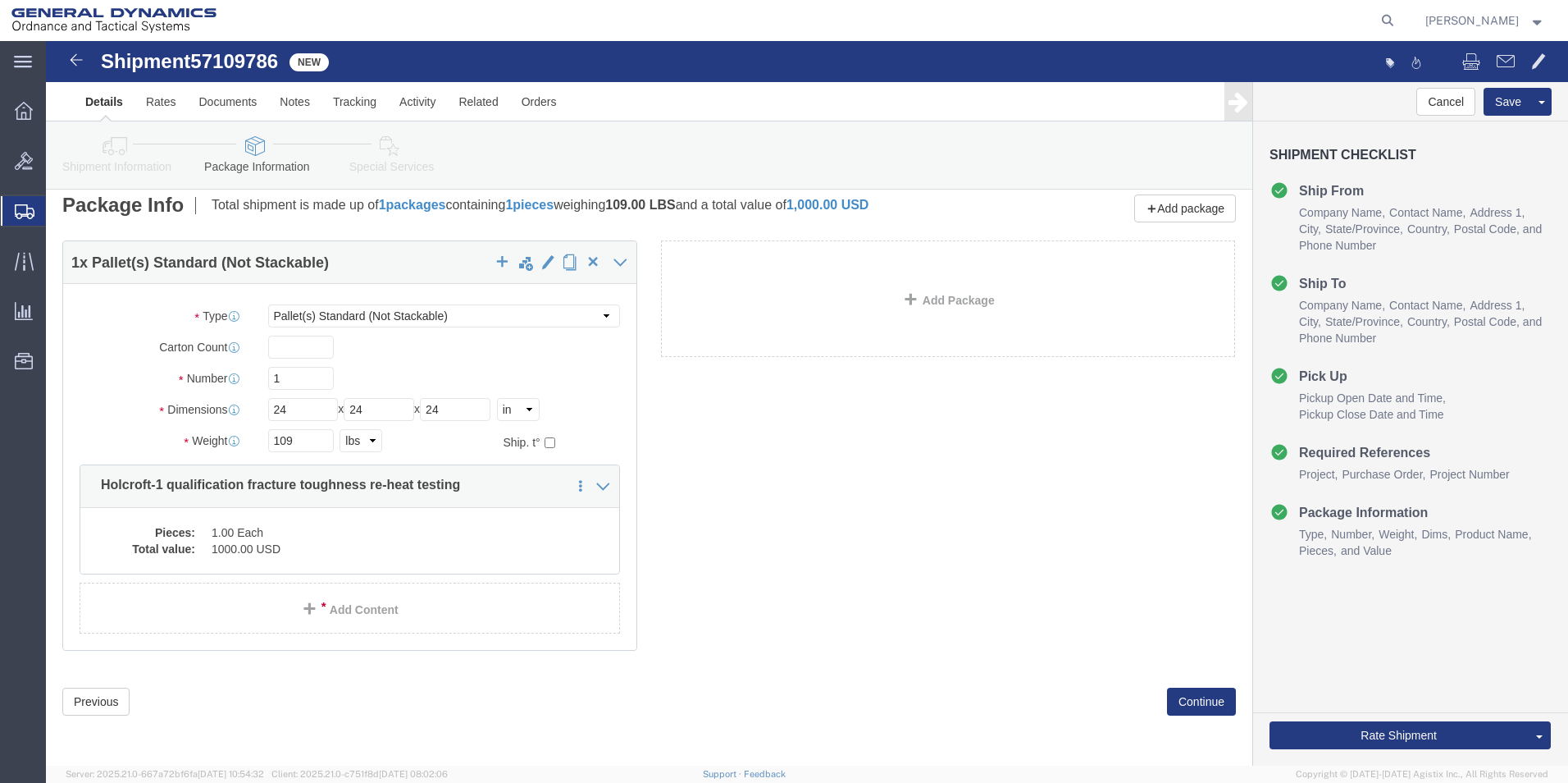
scroll to position [12, 0]
click link "Add Content"
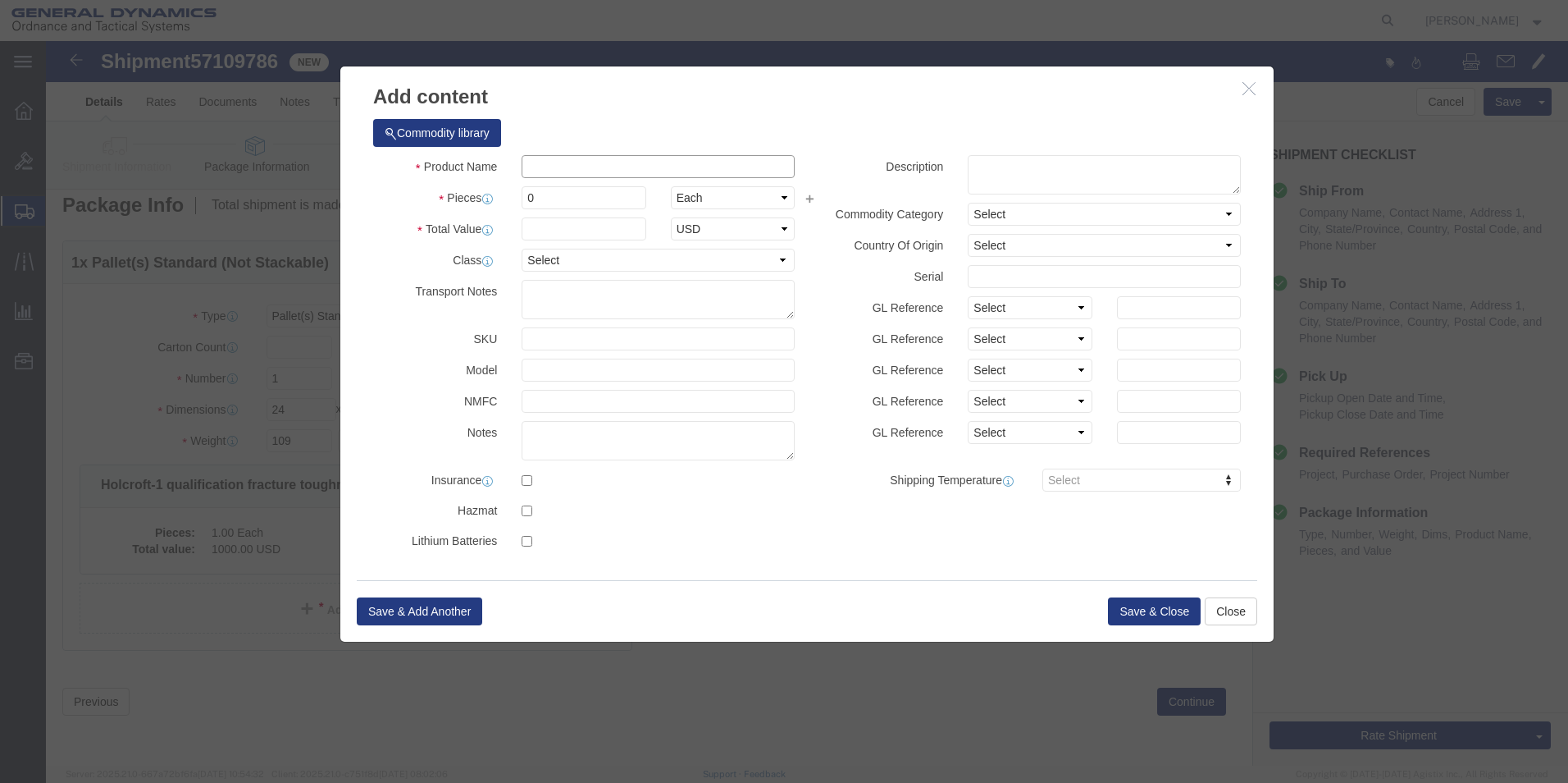
click input "text"
drag, startPoint x: 469, startPoint y: 134, endPoint x: 477, endPoint y: 124, distance: 12.8
click input "text"
paste input "Holcroft-1 qualification fracture toughness re-heat testing"
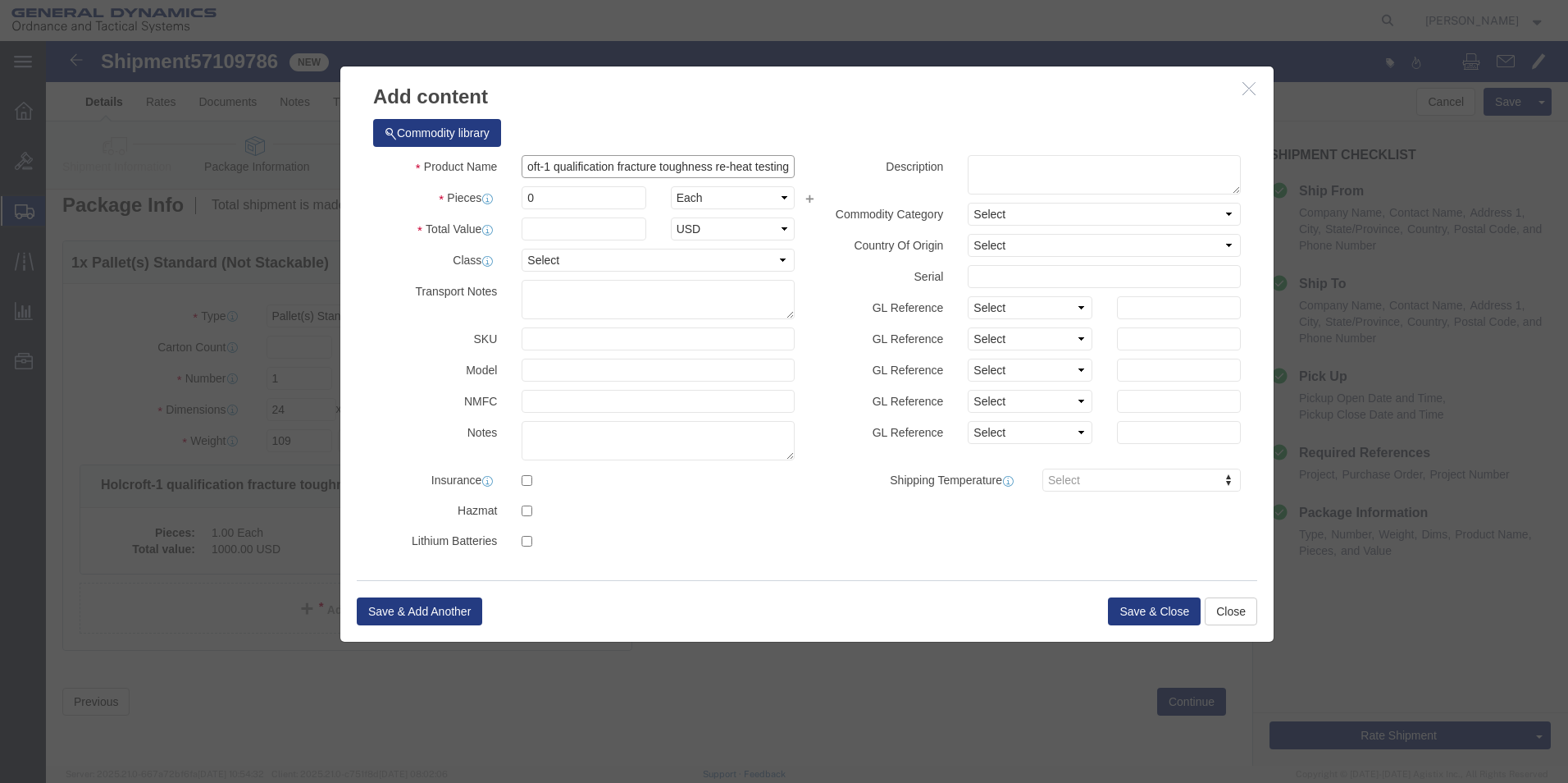
type input "Holcroft-1 qualification fracture toughness re-heat testing"
click textarea
paste textarea "Holcroft-1 qualification fracture toughness re-heat testing"
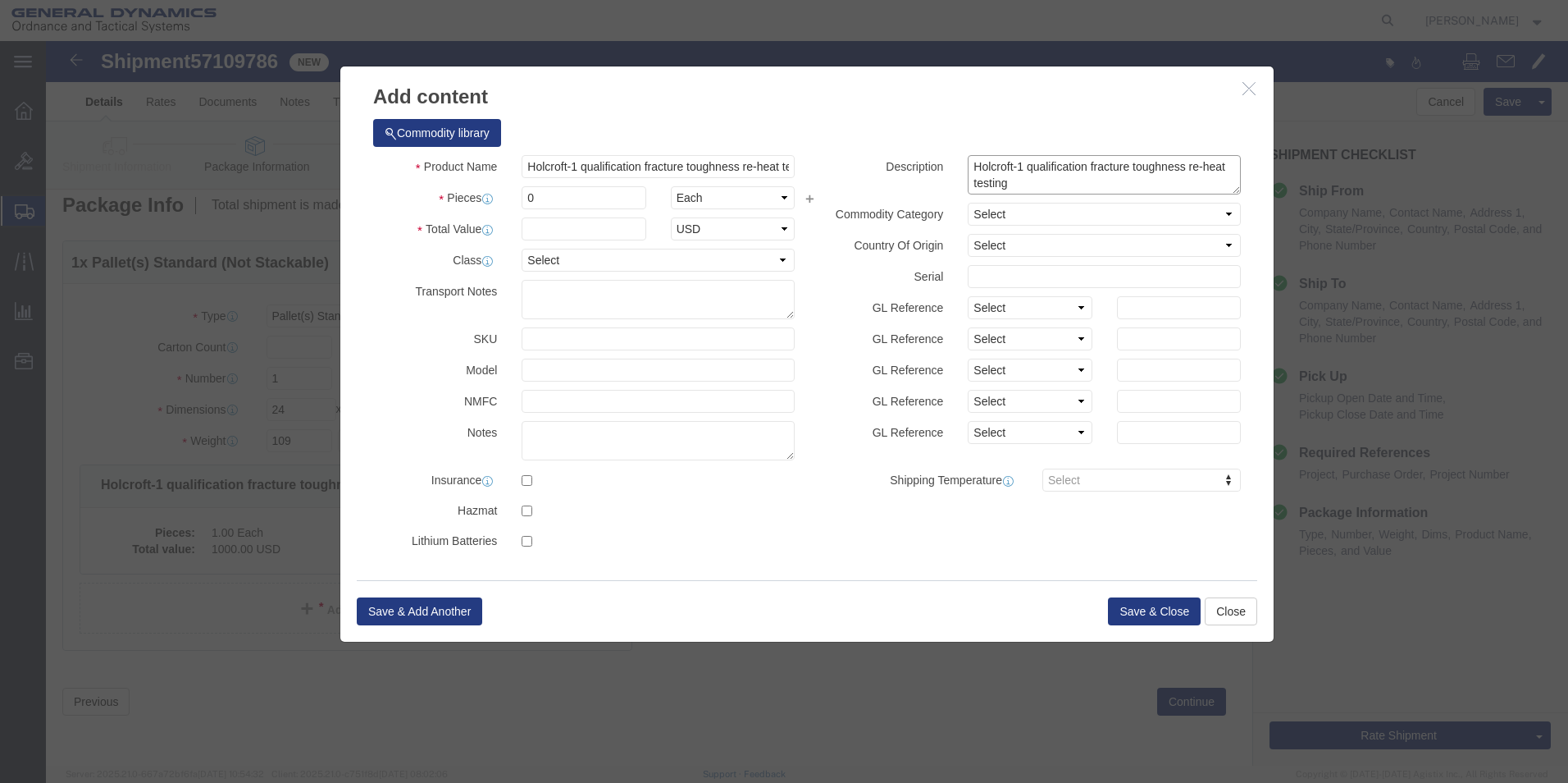
click textarea "Holcroft-1 qualification fracture toughness re-heat testing"
paste textarea "M478-2-RH"
drag, startPoint x: 990, startPoint y: 128, endPoint x: 910, endPoint y: 129, distance: 80.0
click div "Holcroft-1 qualification fracture toughness re-heat testing M478-2-RH"
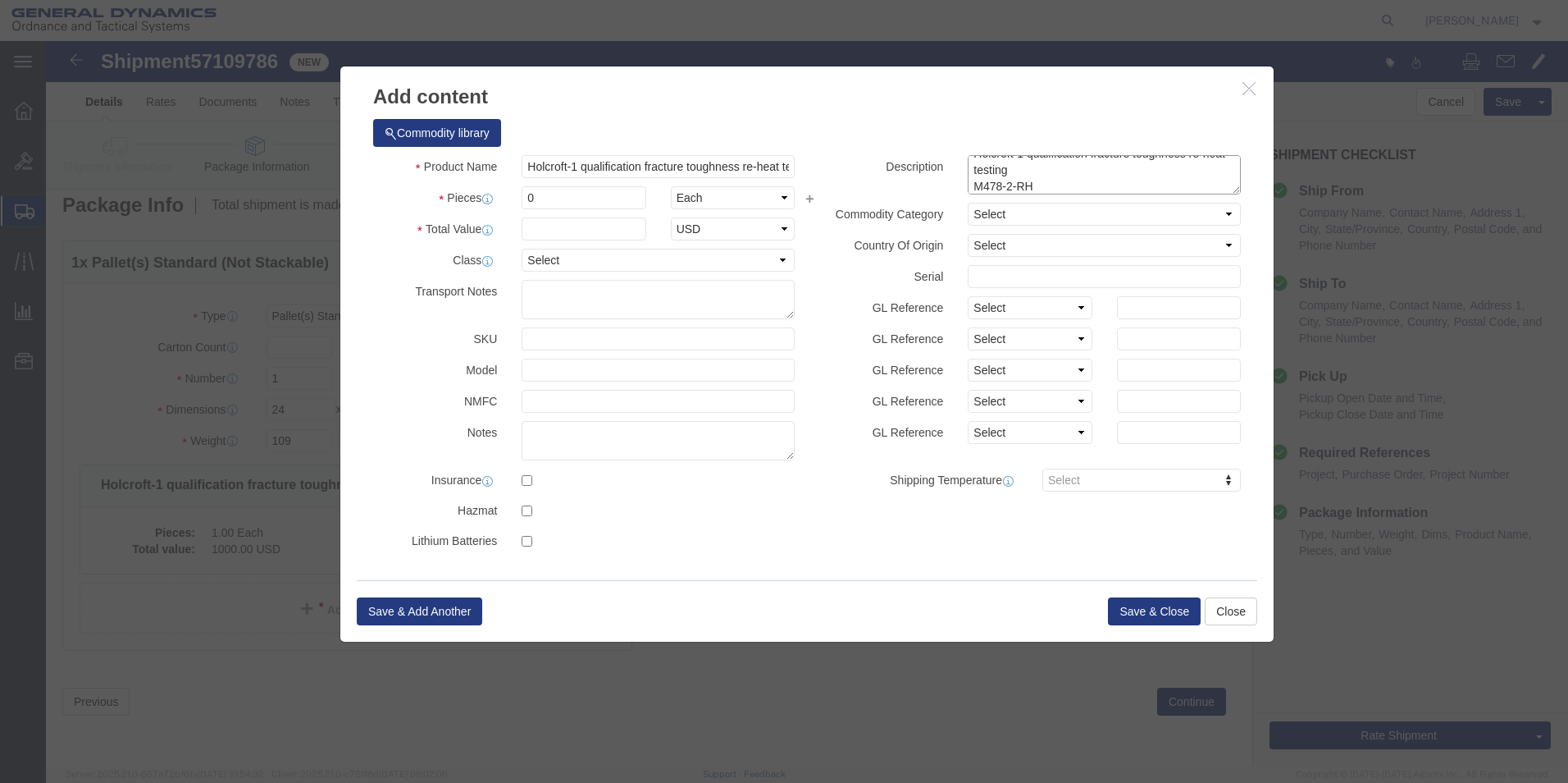
scroll to position [12, 0]
click div "Description Holcroft-1 qualification fracture toughness re-heat testing M478-2-…"
drag, startPoint x: 990, startPoint y: 141, endPoint x: 925, endPoint y: 130, distance: 65.9
click textarea "Holcroft-1 qualification fracture toughness re-heat testing M478-2-RH"
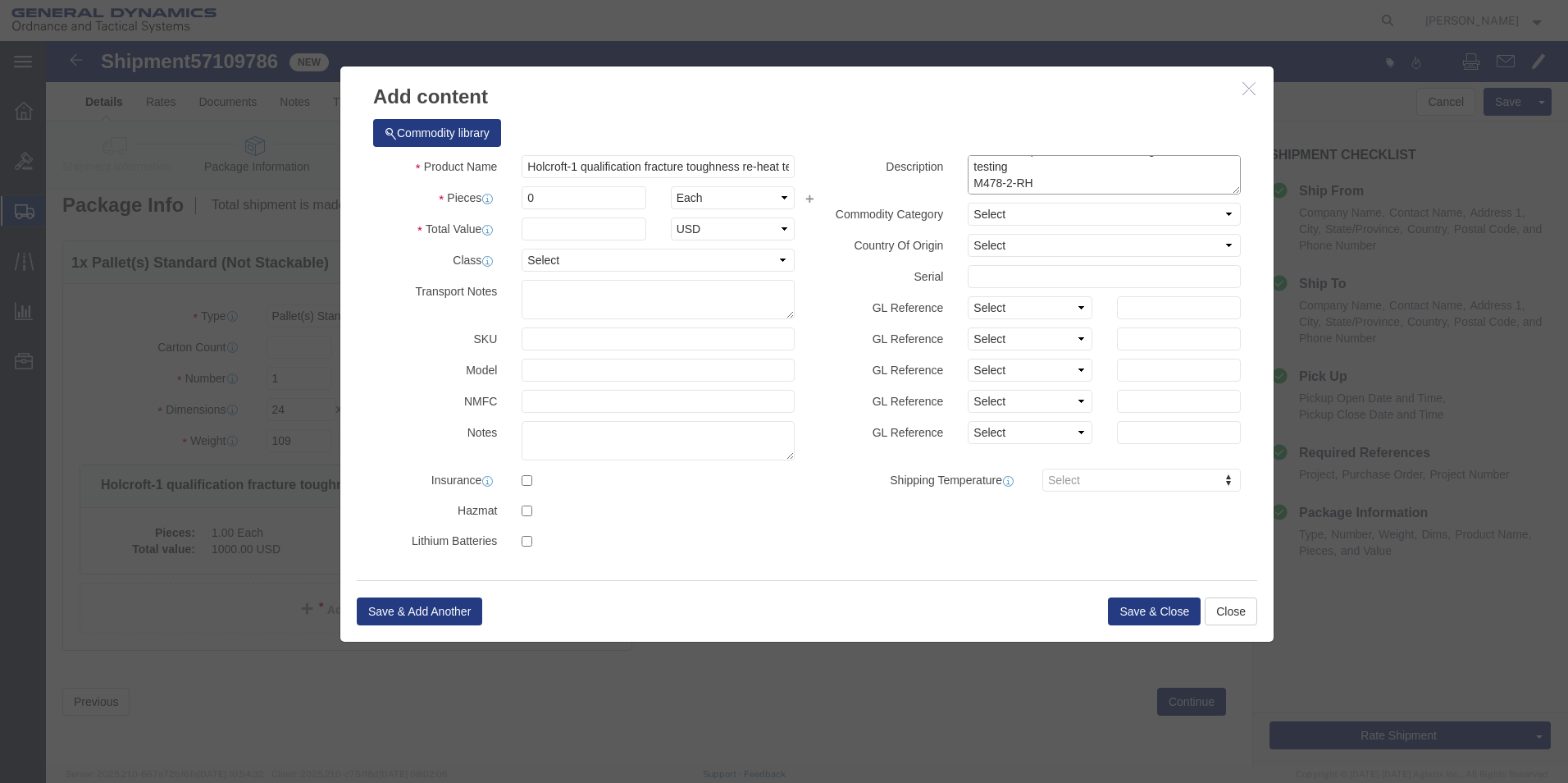
paste textarea "HB 351"
click textarea "Holcroft-1 qualification fracture toughness re-heat testing M478-2-RH HB 351"
paste textarea "PO# 123251"
type textarea "Holcroft-1 qualification fracture toughness re-heat testing M478-2-RH HB 351 PO…"
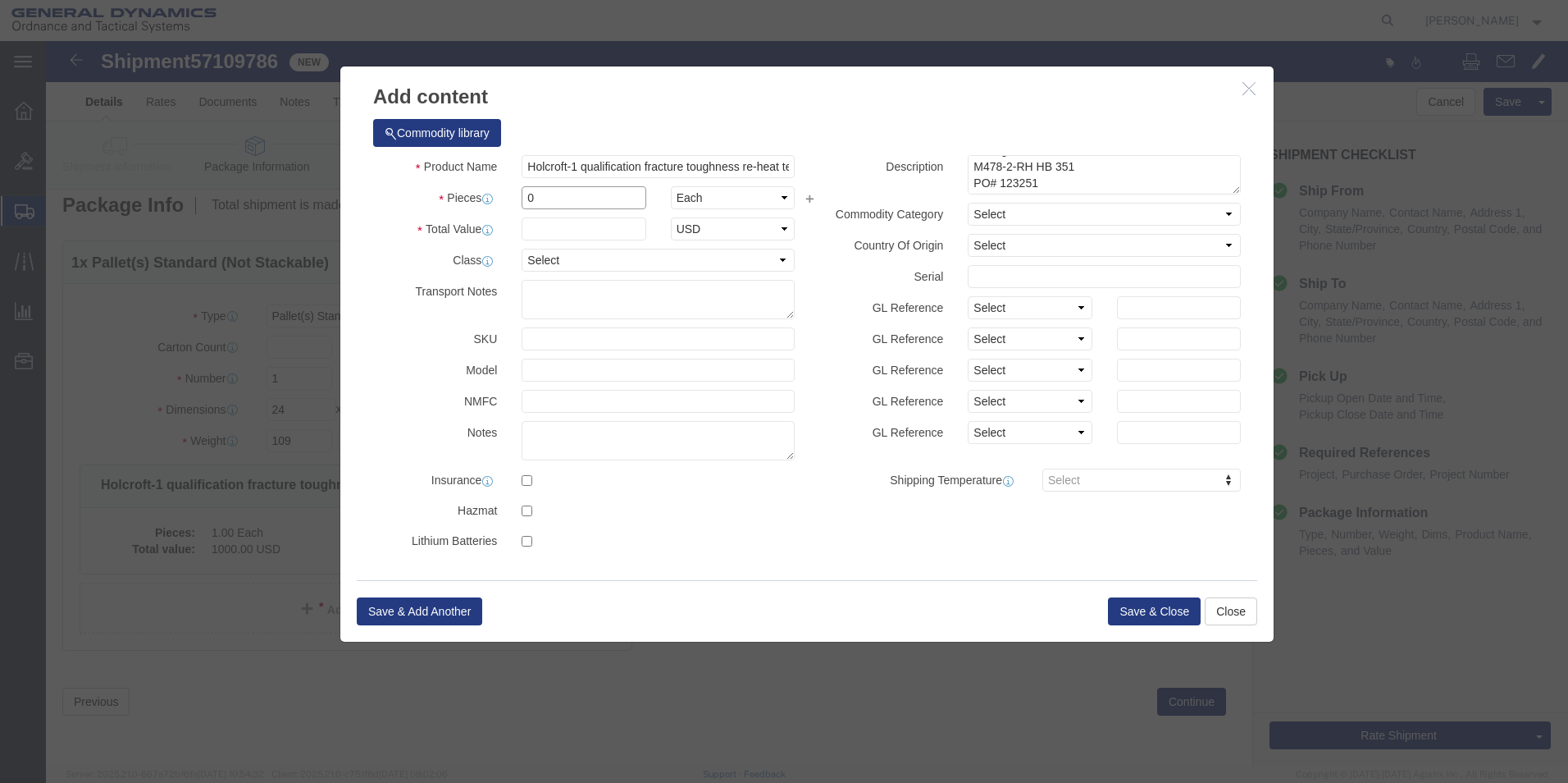
click input "0"
type input "1"
click input "text"
type input "1000"
click select "Select 50 55 60 65 70 85 92.5 100 125 175 250 300 400"
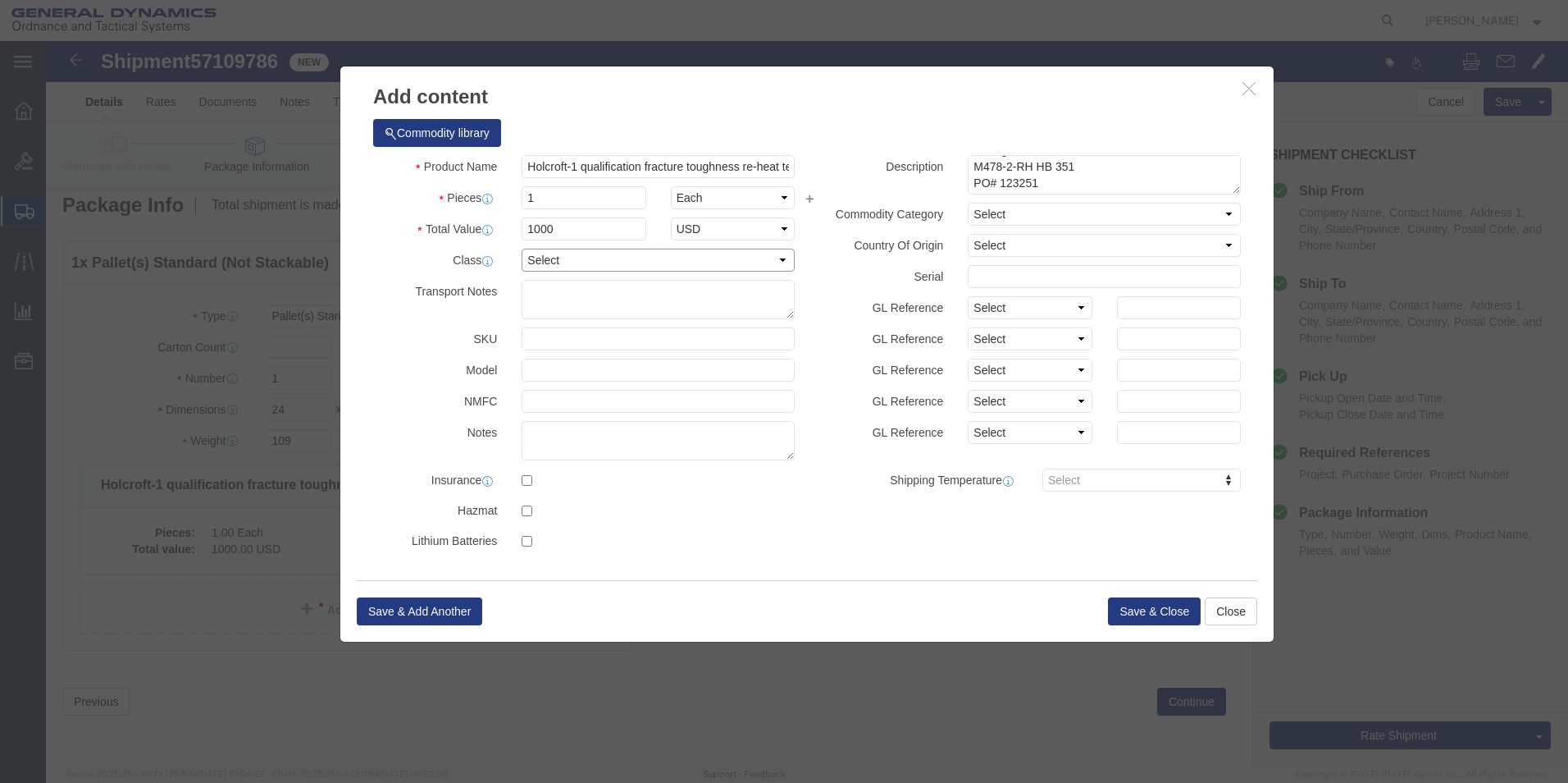
select select "70"
click select "Select 50 55 60 65 70 85 92.5 100 125 175 250 300 400"
click button "Save & Close"
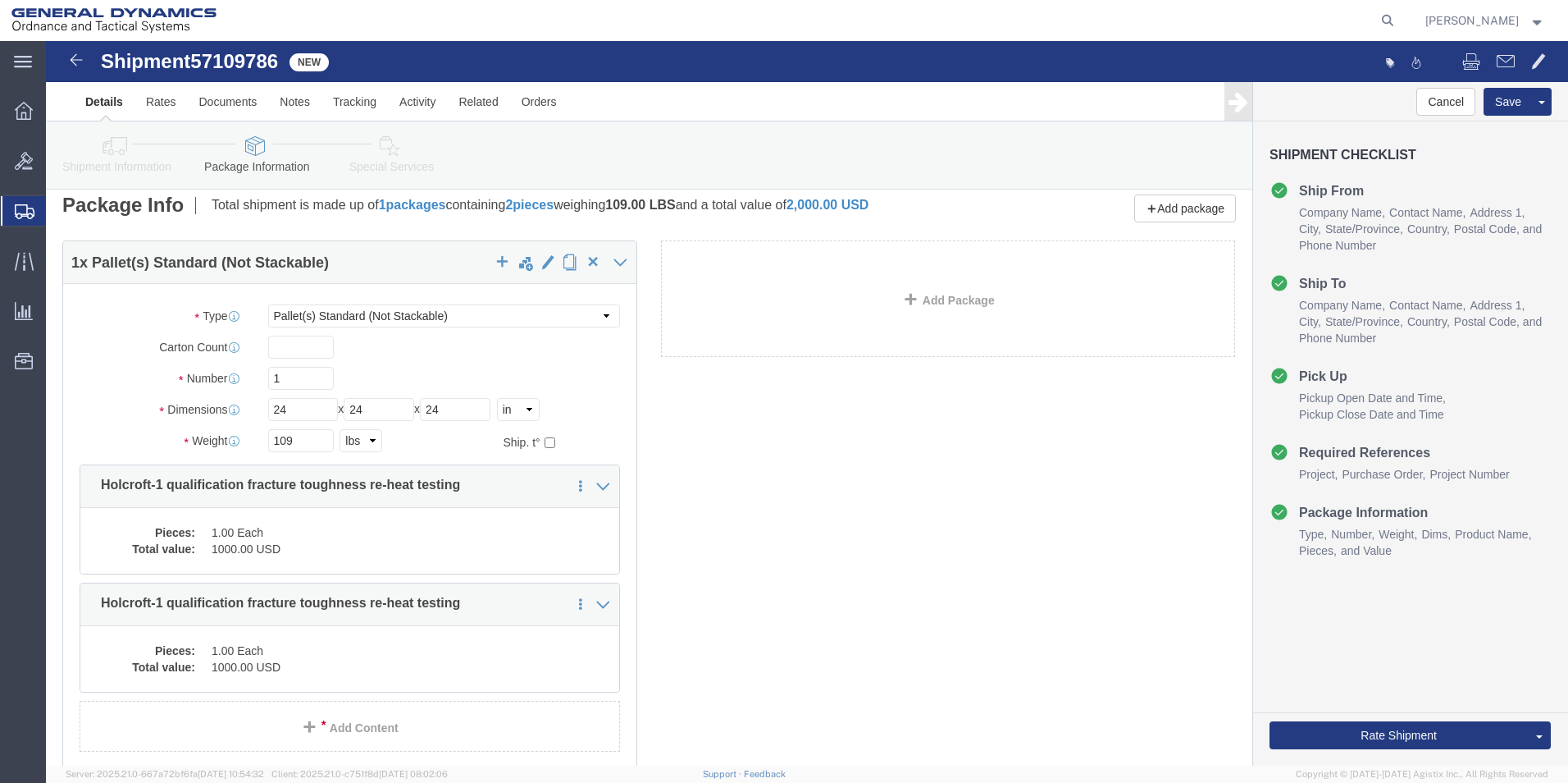
click icon
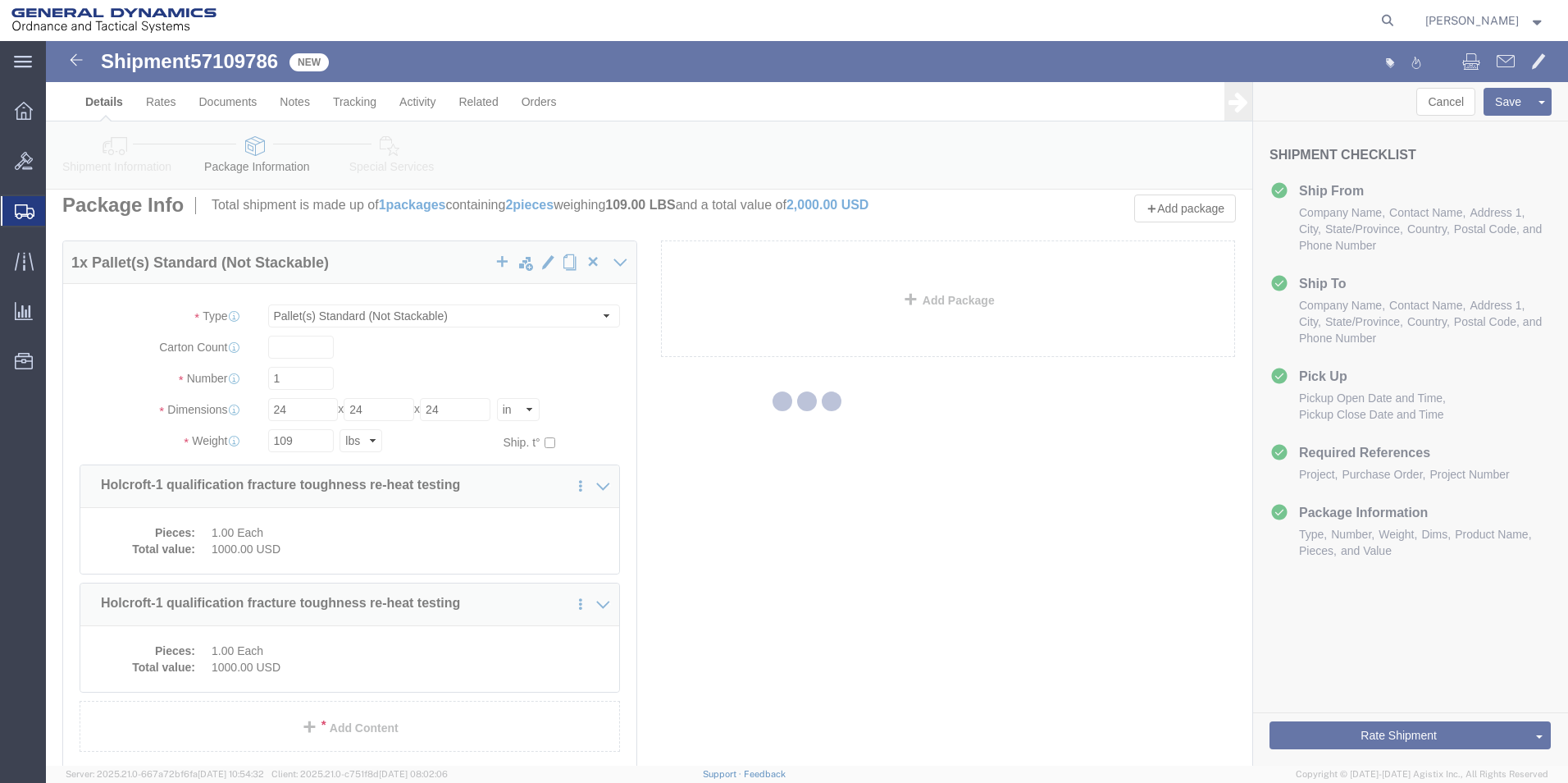
select select
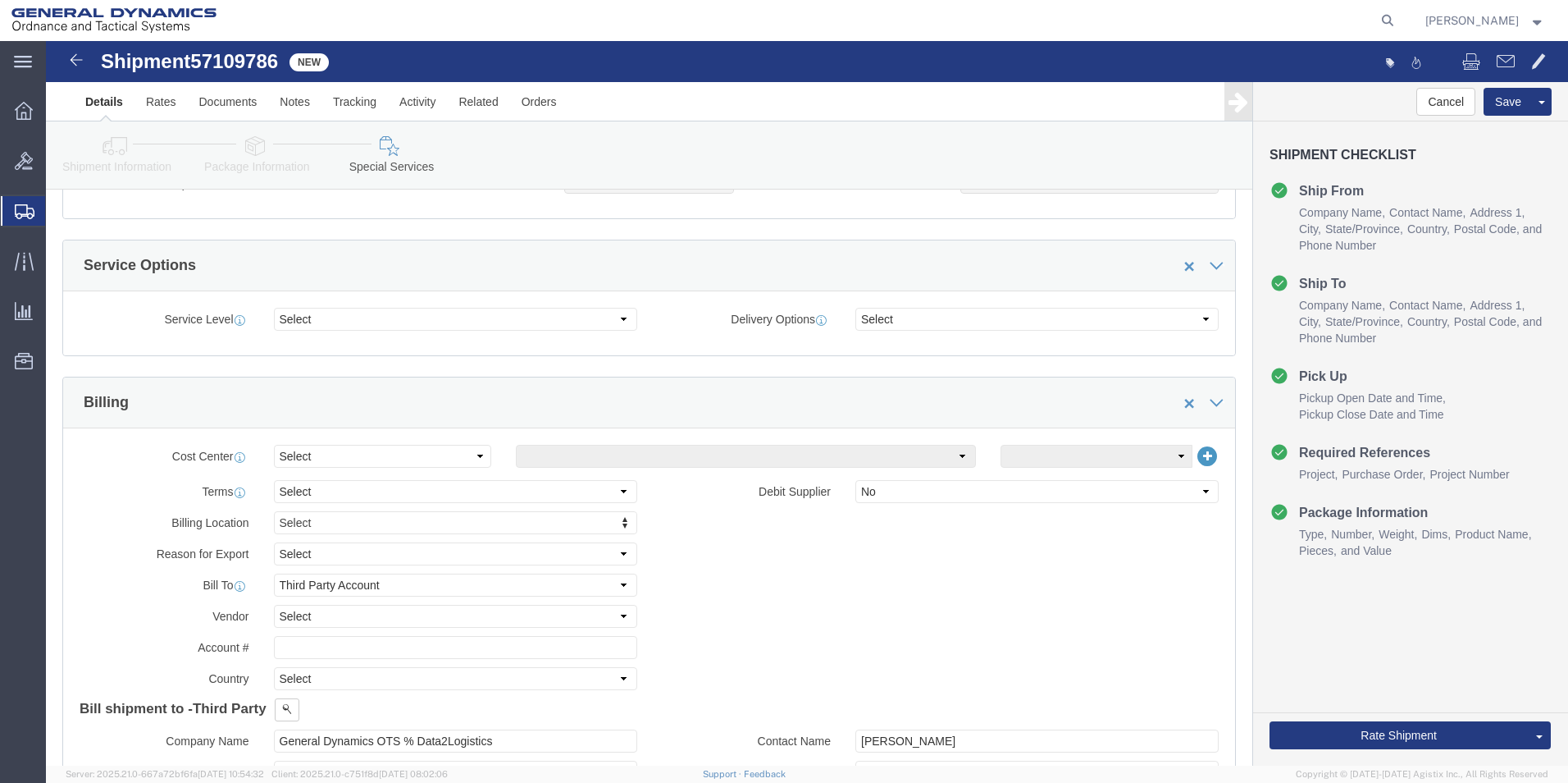
scroll to position [504, 0]
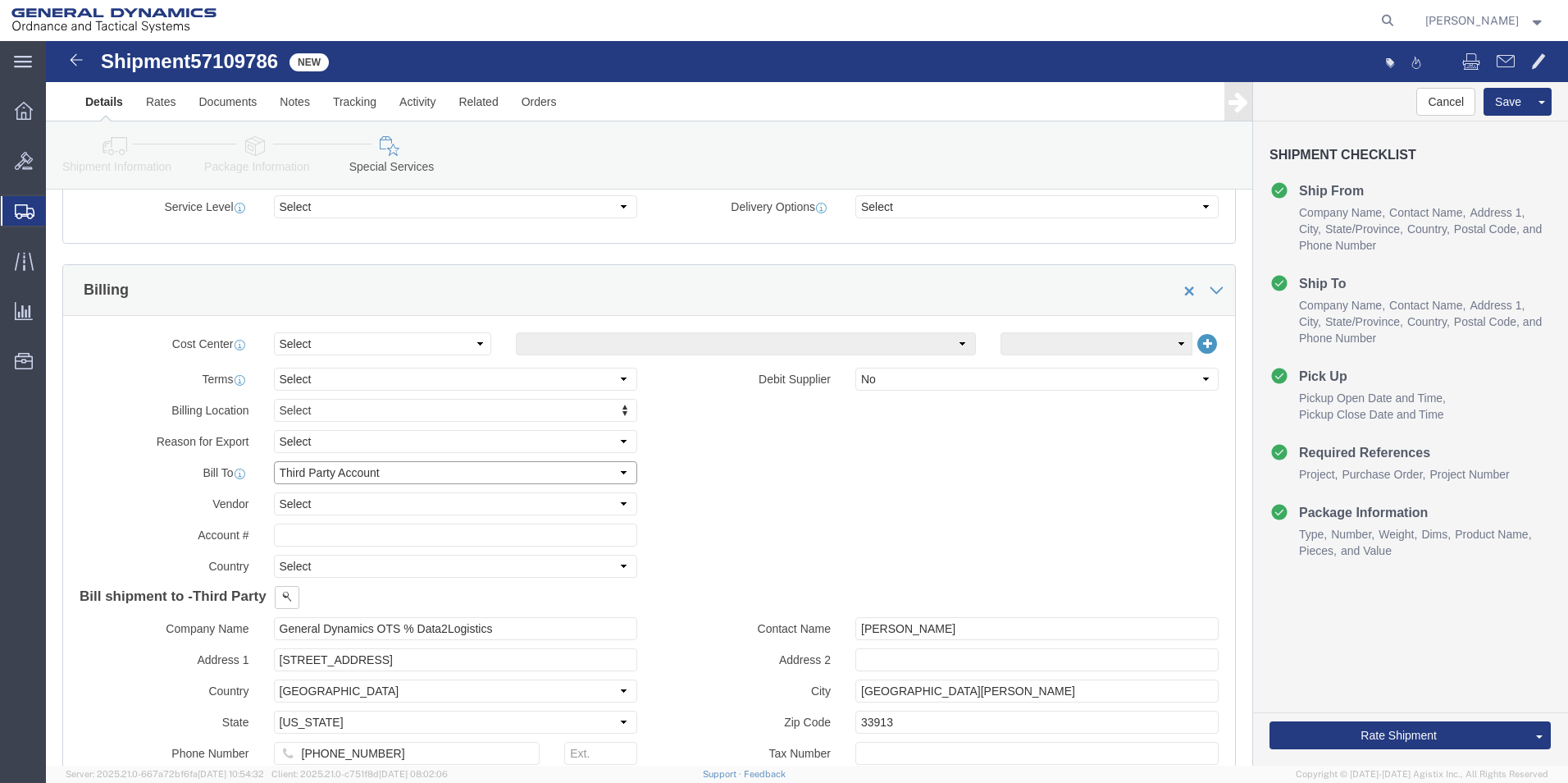
click select "Select Recipient Account Sender/Shipper Third Party Account"
select select "SHIP"
click select "Select Recipient Account Sender/Shipper Third Party Account"
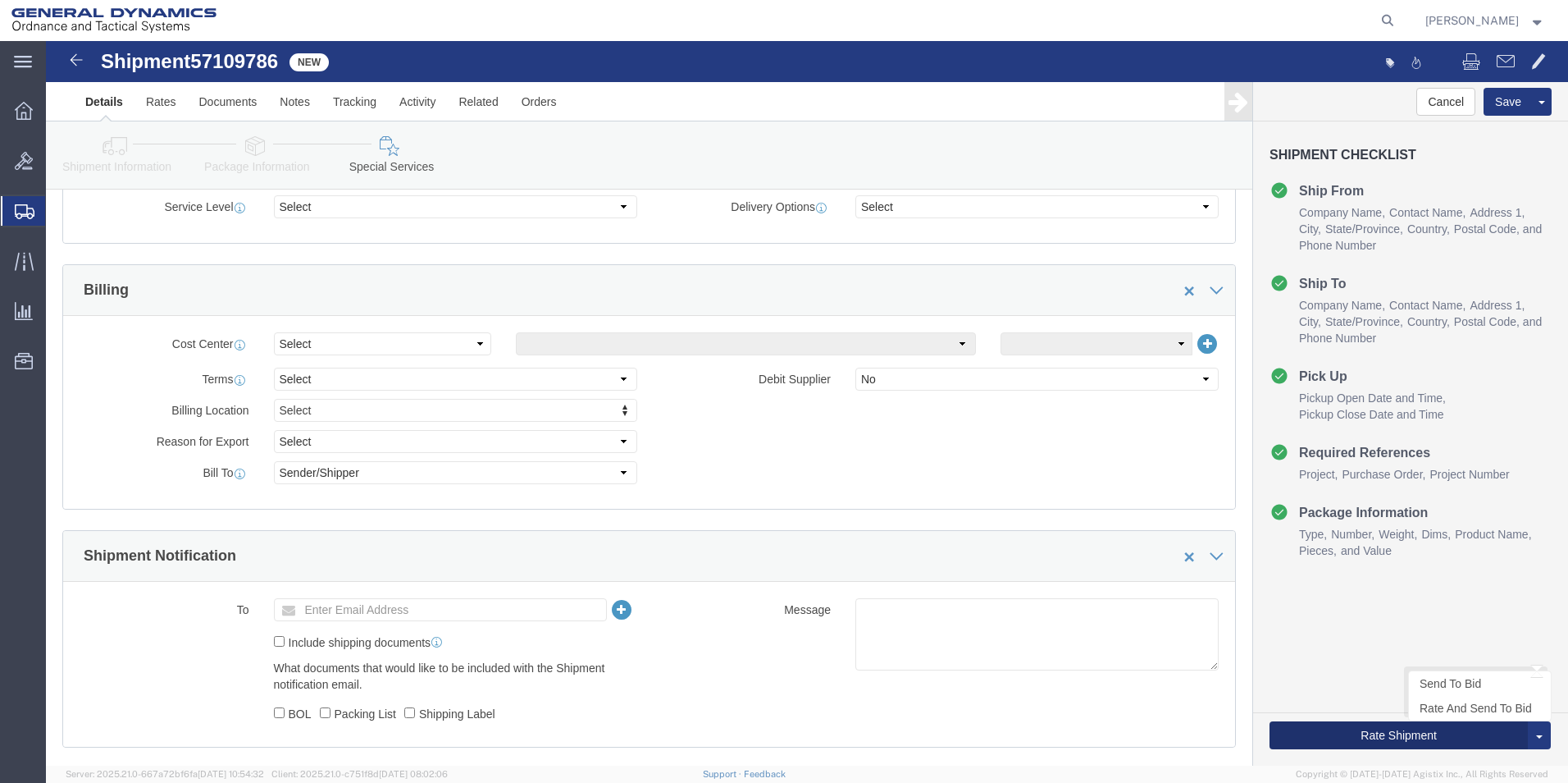
click button "Rate Shipment"
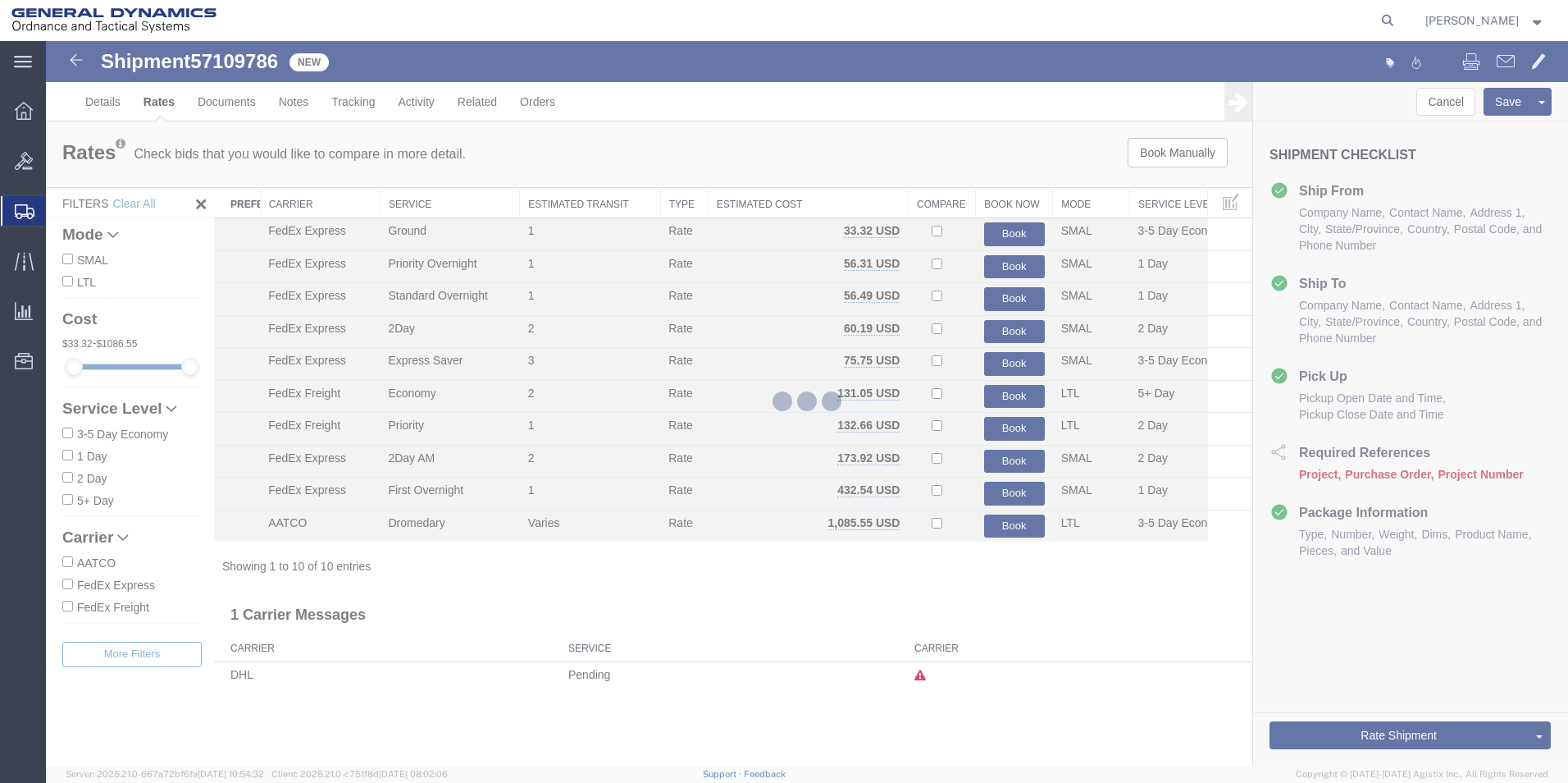
scroll to position [0, 0]
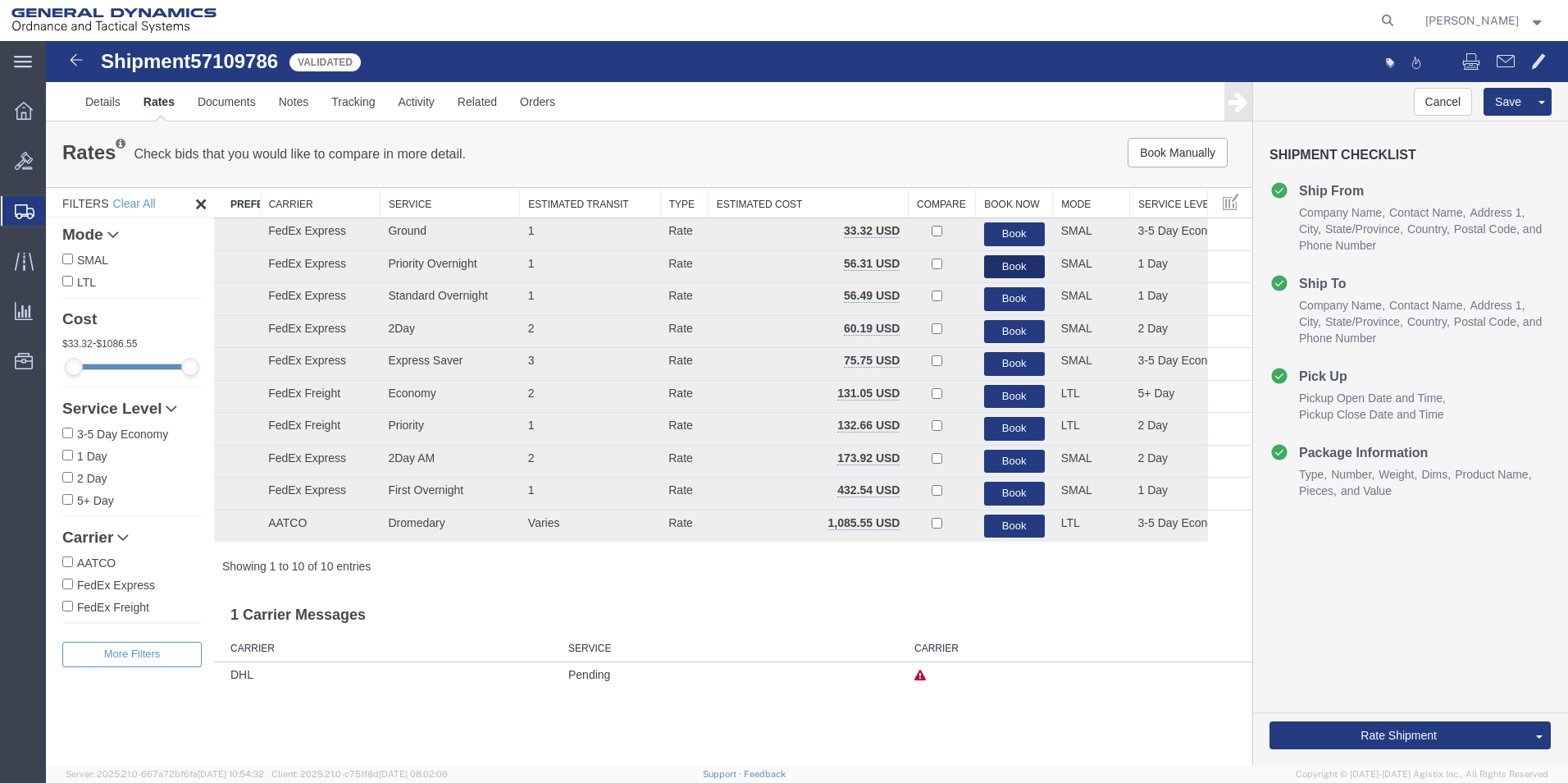
click at [994, 266] on button "Book" at bounding box center [1015, 267] width 61 height 24
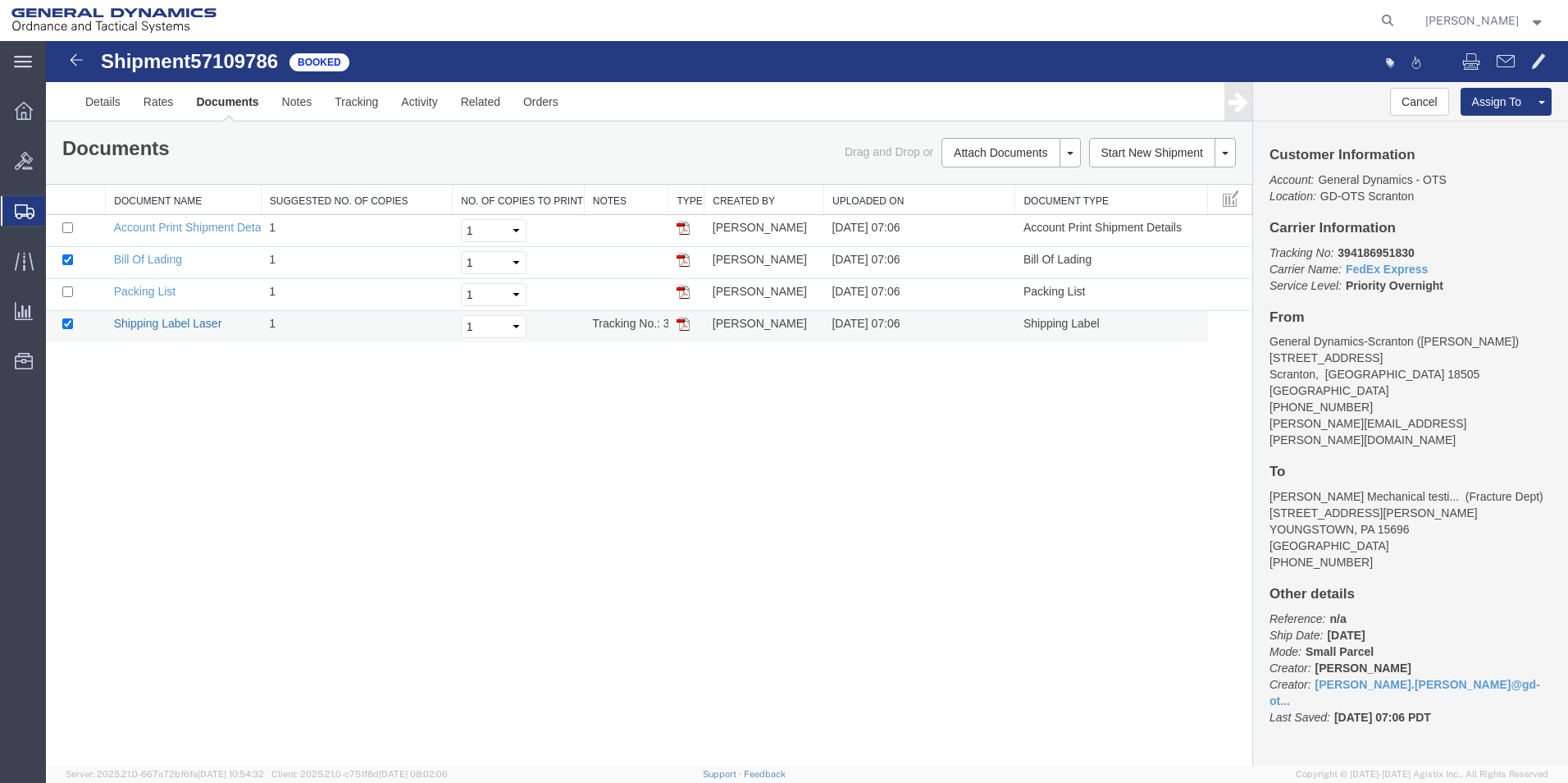
click at [152, 317] on link "Shipping Label Laser" at bounding box center [168, 323] width 109 height 13
drag, startPoint x: 681, startPoint y: 585, endPoint x: 436, endPoint y: 474, distance: 269.0
click at [679, 585] on div "Shipment 57109786 4 of 4 Booked Details Rates Documents Notes Tracking Activity…" at bounding box center [807, 403] width 1522 height 725
click at [148, 288] on link "Packing List" at bounding box center [145, 291] width 62 height 13
click at [17, 99] on div at bounding box center [23, 110] width 46 height 33
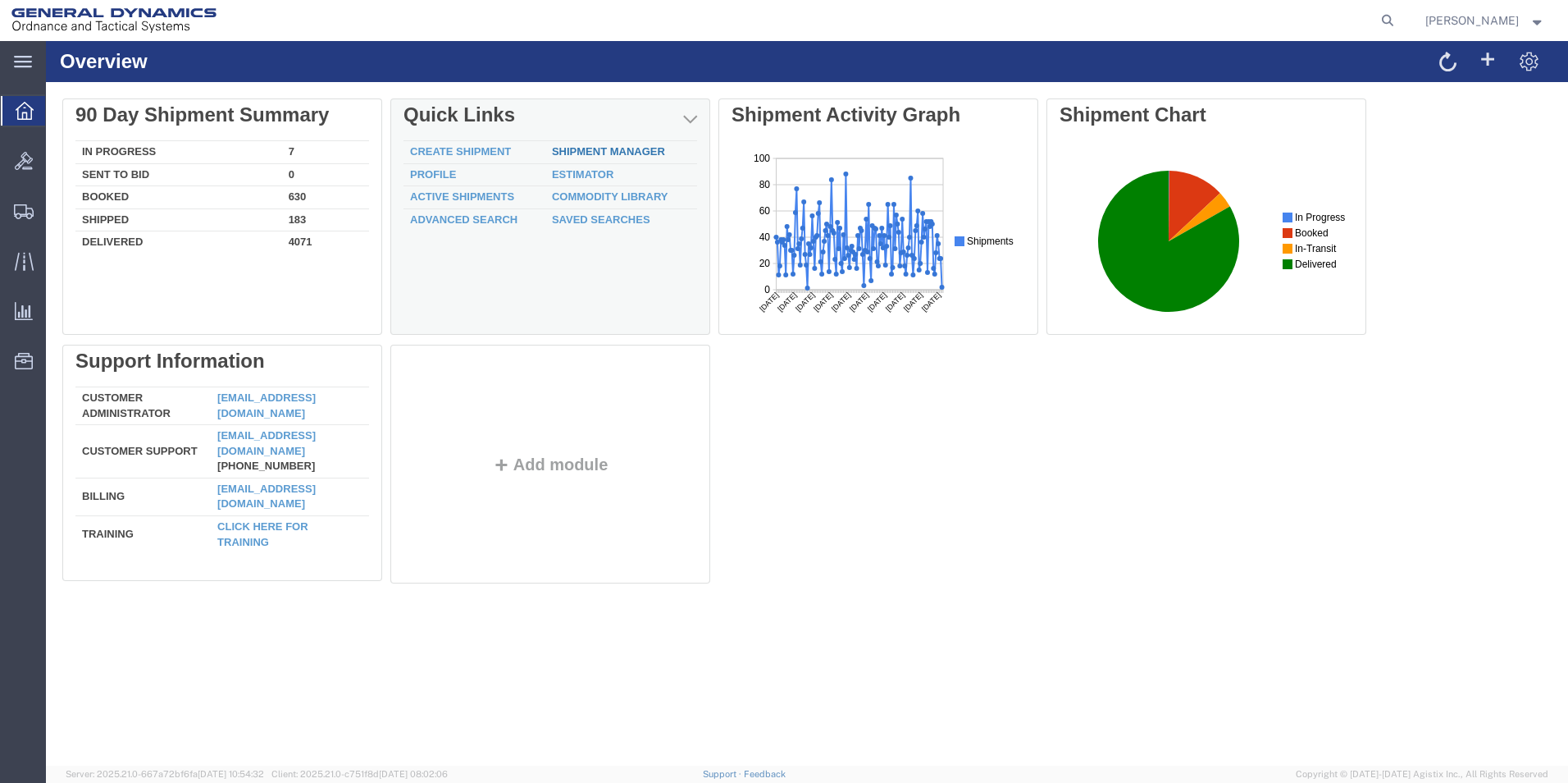
click at [579, 153] on link "Shipment Manager" at bounding box center [609, 152] width 113 height 13
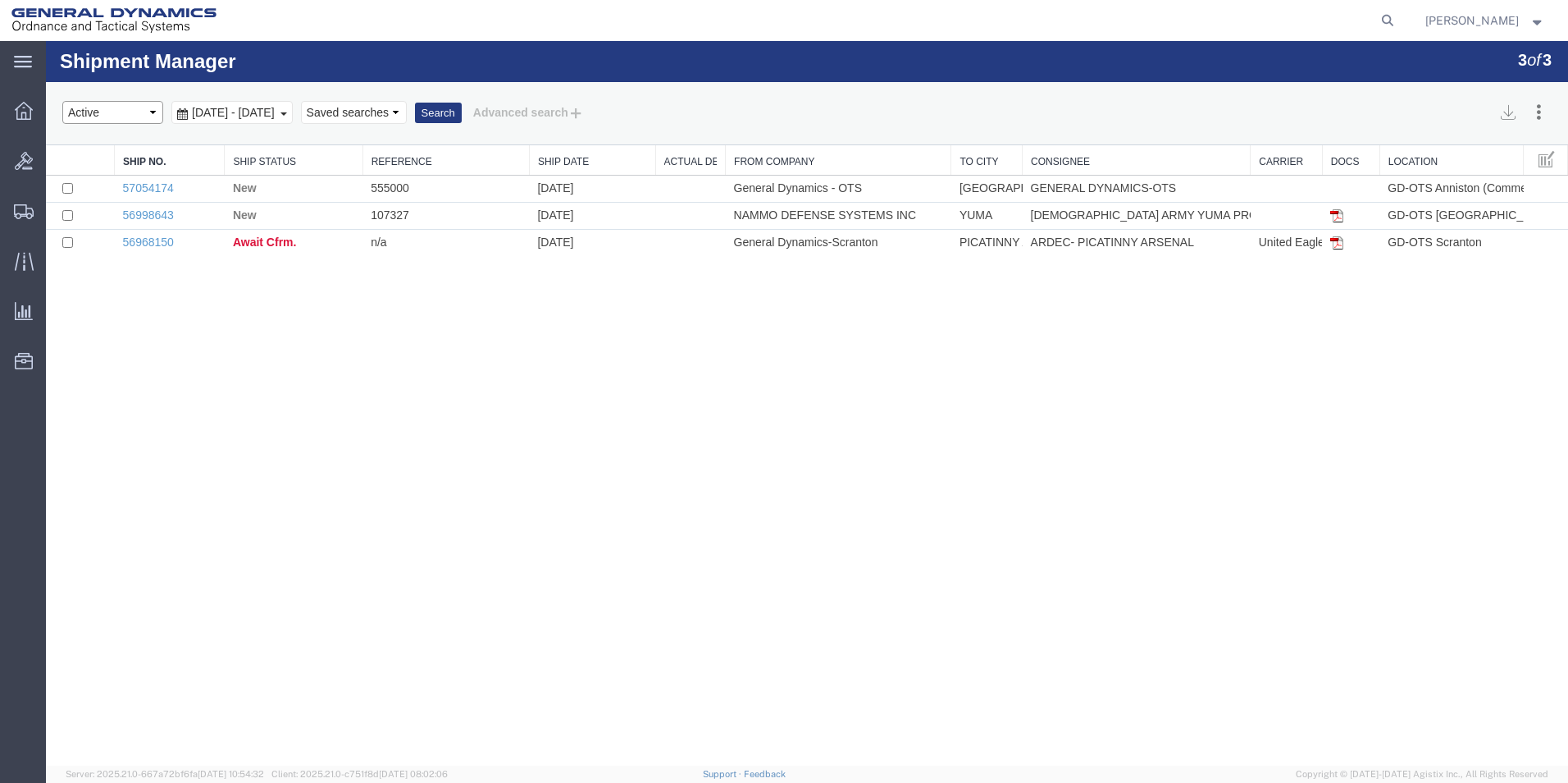
click at [150, 112] on select "Select status Active All Shipments Approved Booked Canceled Delivered Denied Ne…" at bounding box center [112, 112] width 101 height 23
select select "ALL"
click at [62, 101] on select "Select status Active All Shipments Approved Booked Canceled Delivered Denied Ne…" at bounding box center [112, 112] width 101 height 23
click at [287, 112] on b at bounding box center [284, 114] width 6 height 4
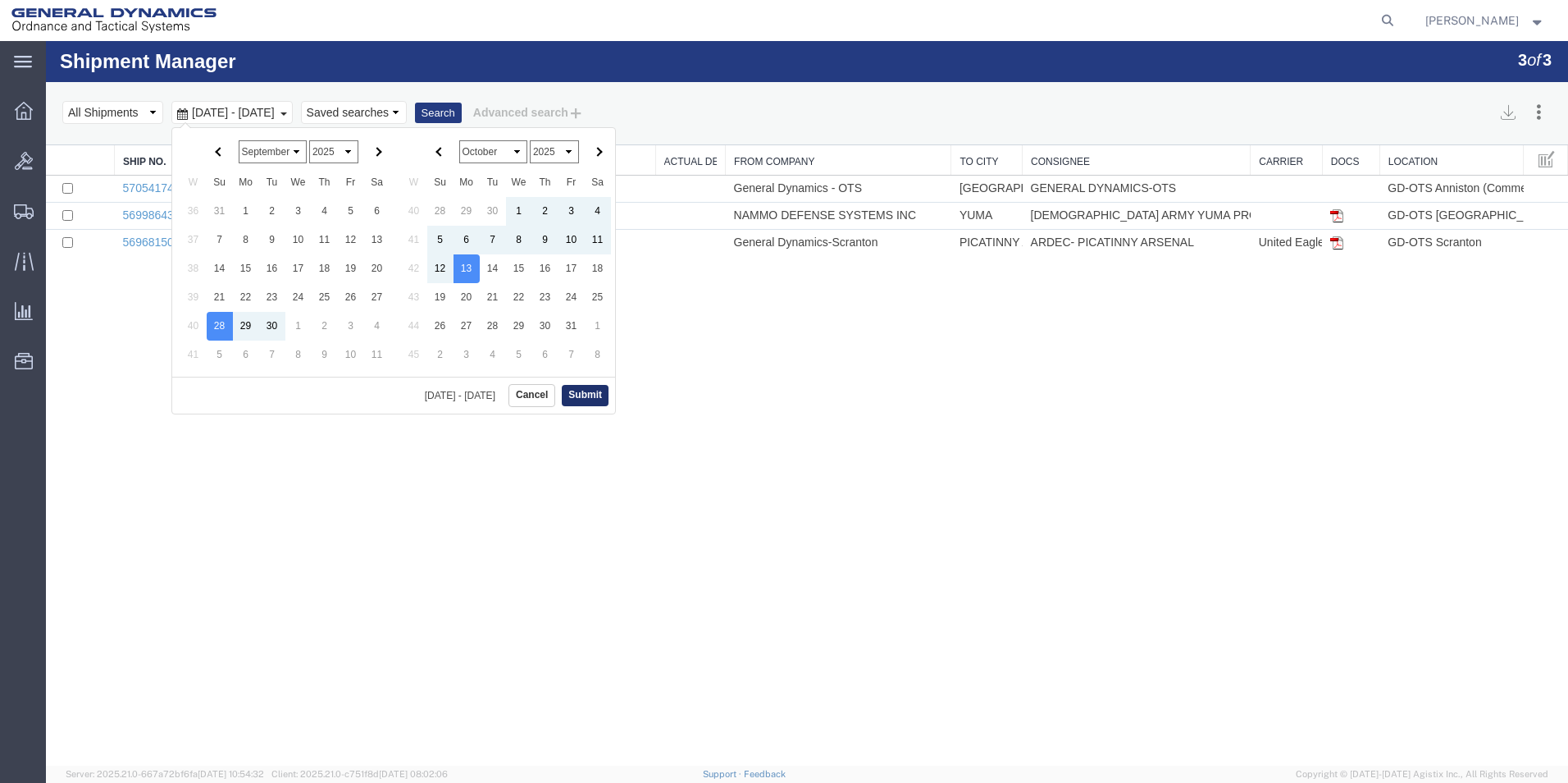
click at [596, 395] on button "Submit" at bounding box center [585, 395] width 47 height 21
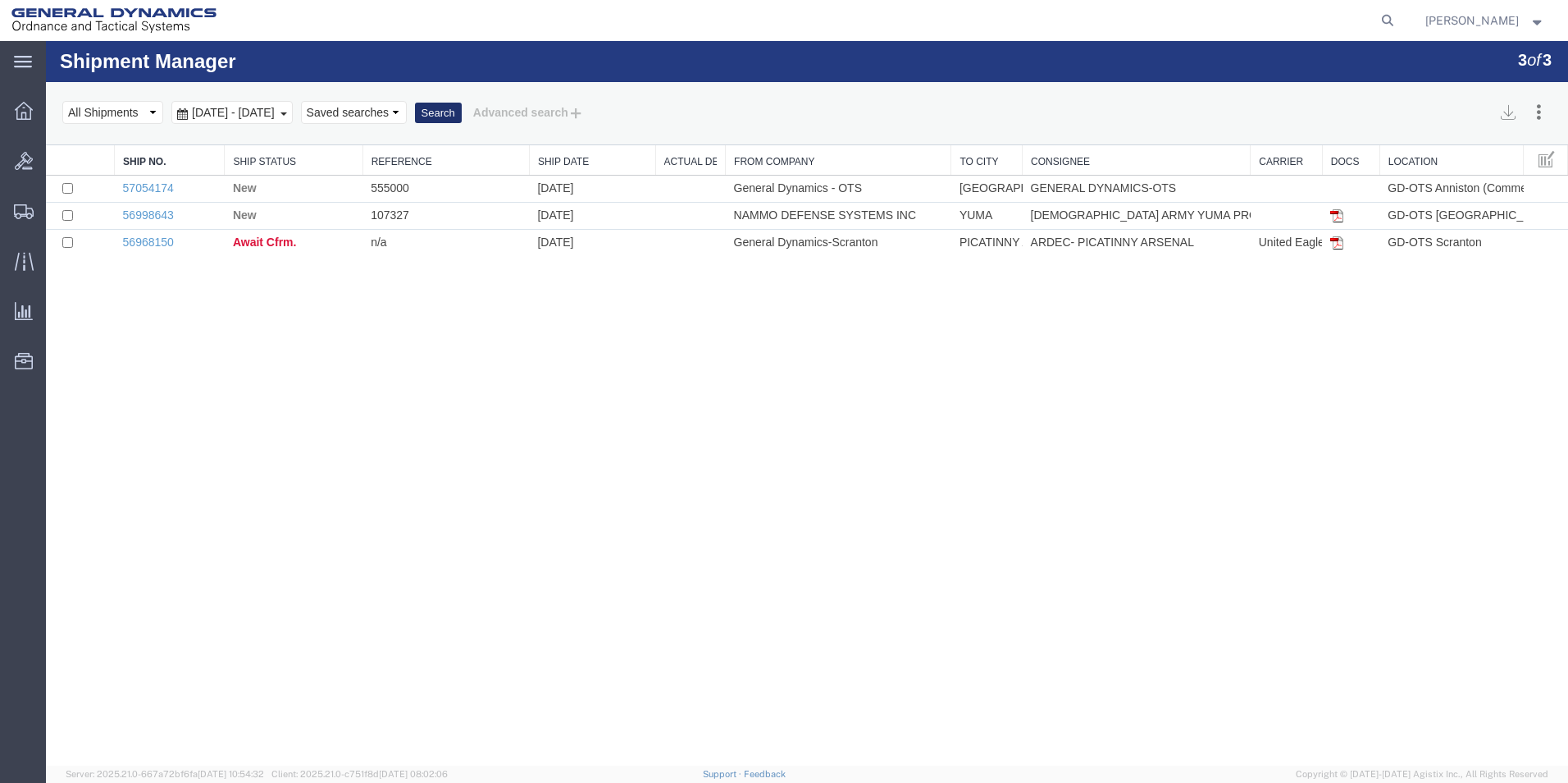
click at [462, 115] on button "Search" at bounding box center [438, 113] width 47 height 22
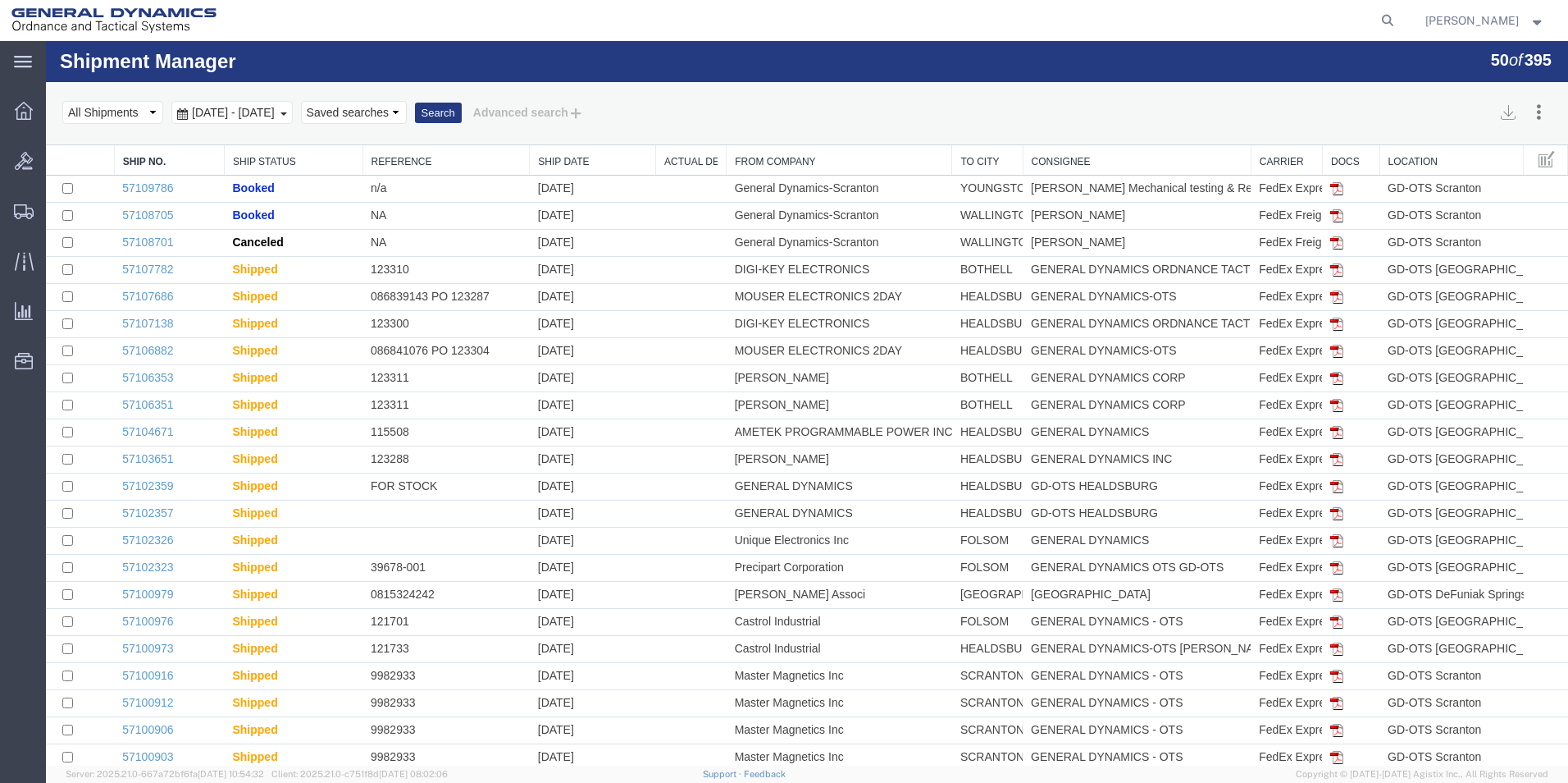
click at [1059, 160] on link "Consignee" at bounding box center [1137, 163] width 211 height 14
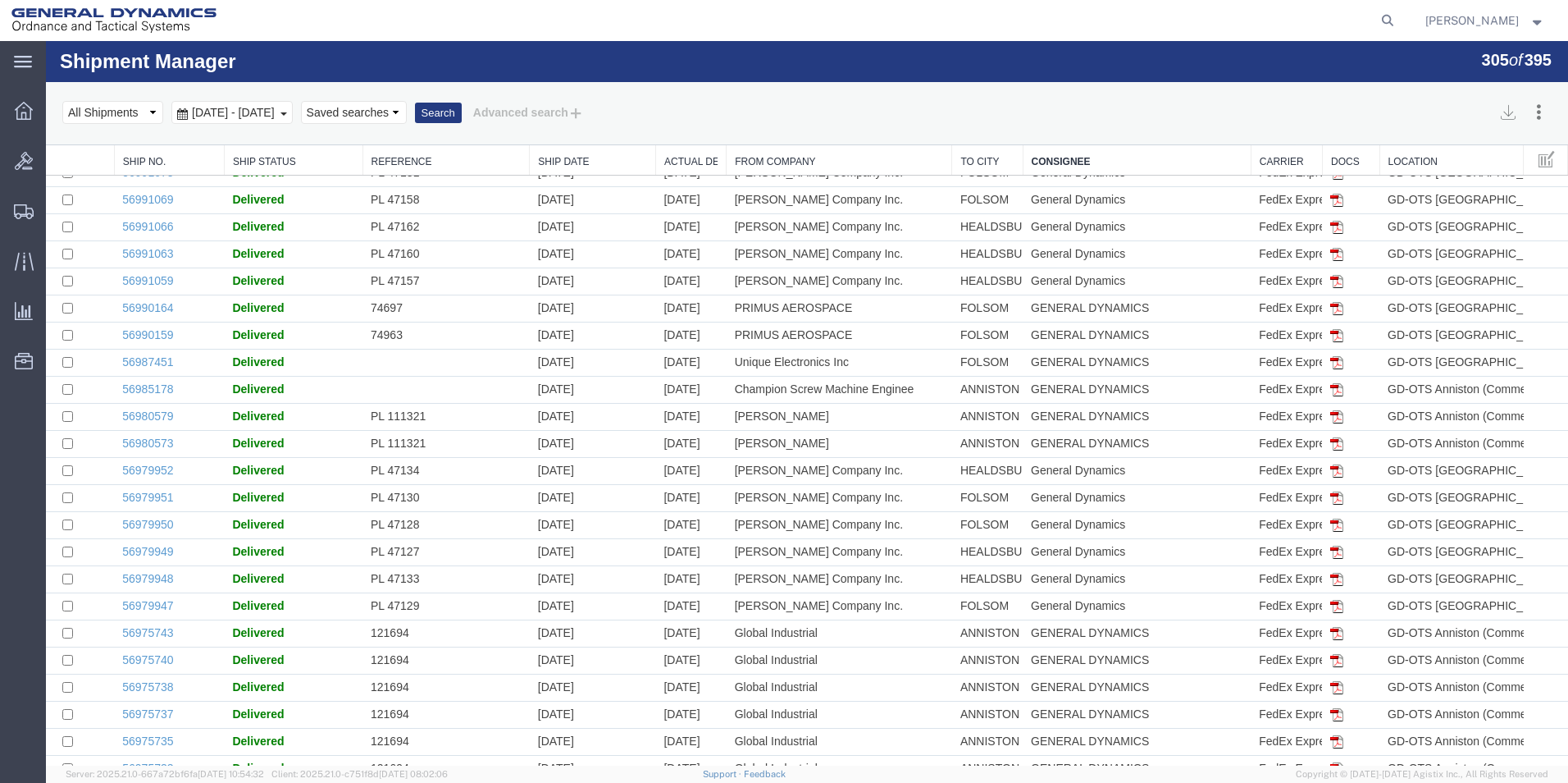
scroll to position [3871, 0]
